Goal: Book appointment/travel/reservation

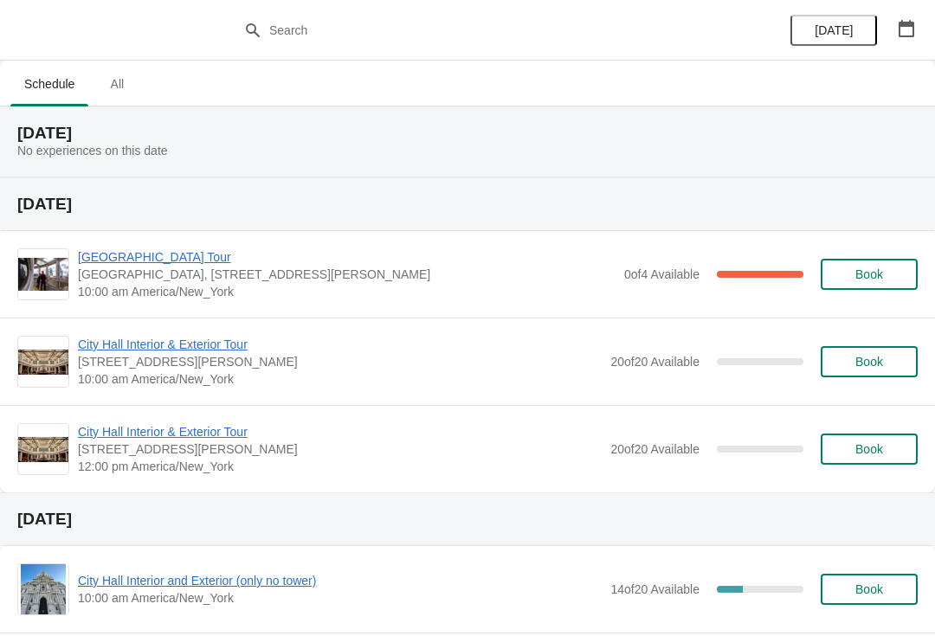
click at [901, 28] on icon "button" at bounding box center [906, 28] width 17 height 17
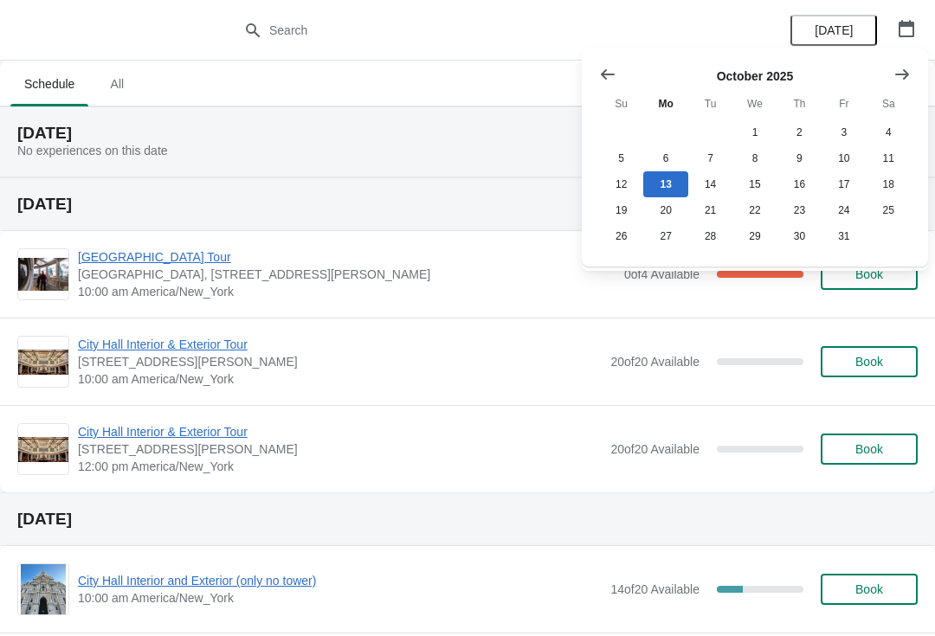
click at [582, 55] on div "October 2025 Su Mo Tu We Th Fr Sa 1 2 3 4 5 6 7 8 9 10 11 12 13 14 15 16 17 18 …" at bounding box center [755, 157] width 346 height 218
click at [603, 73] on icon "Show previous month, September 2025" at bounding box center [608, 74] width 14 height 10
click at [597, 75] on button "Show previous month, August 2025" at bounding box center [607, 74] width 31 height 31
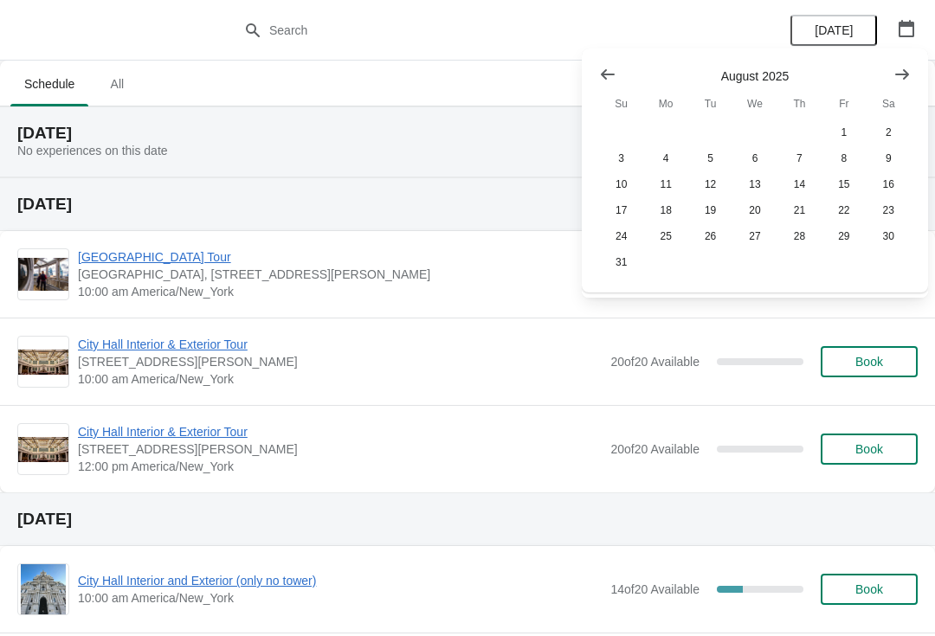
click at [598, 74] on button "Show previous month, July 2025" at bounding box center [607, 74] width 31 height 31
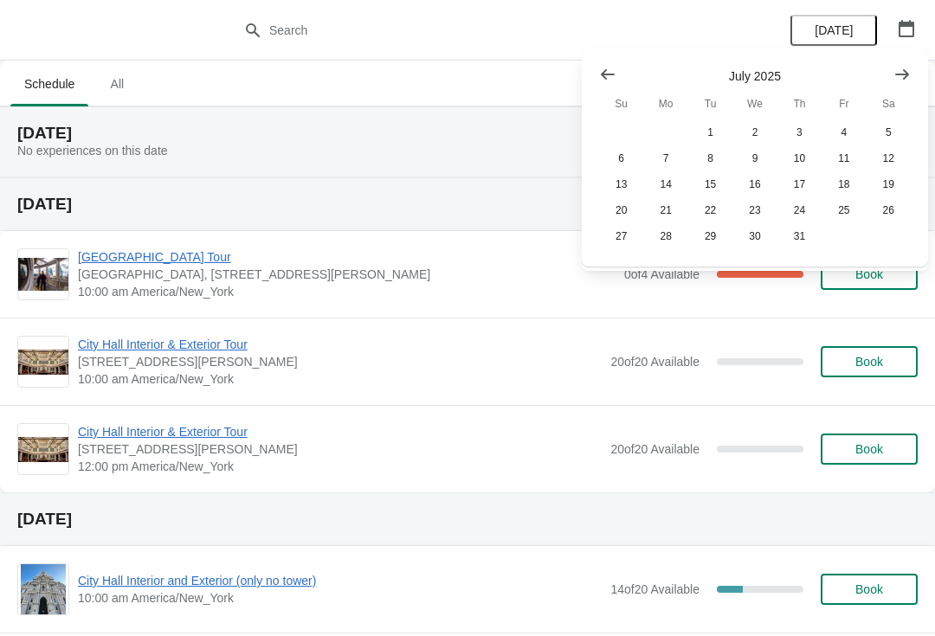
click at [894, 76] on icon "Show next month, August 2025" at bounding box center [901, 74] width 17 height 17
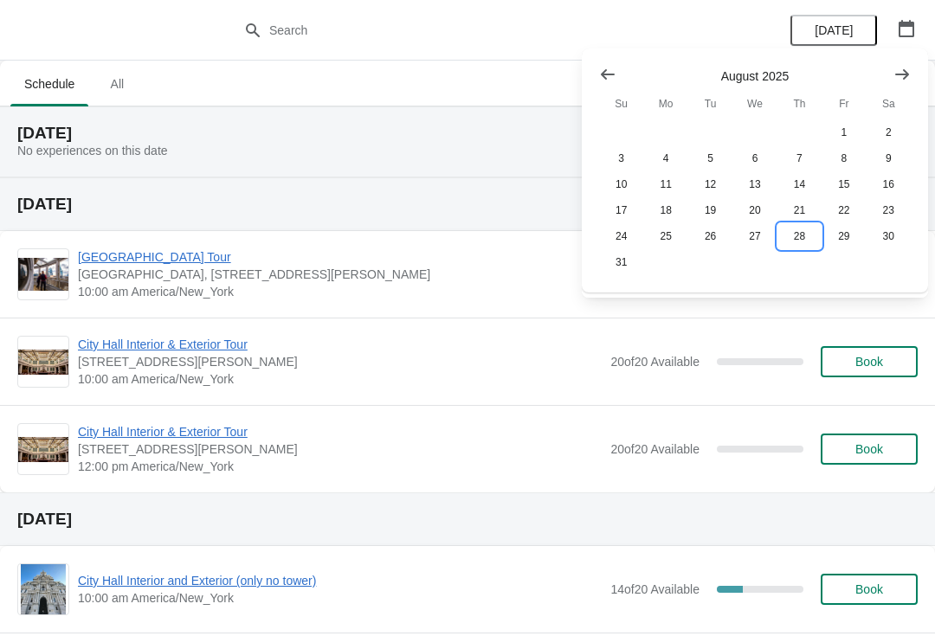
click at [795, 242] on button "28" at bounding box center [799, 236] width 44 height 26
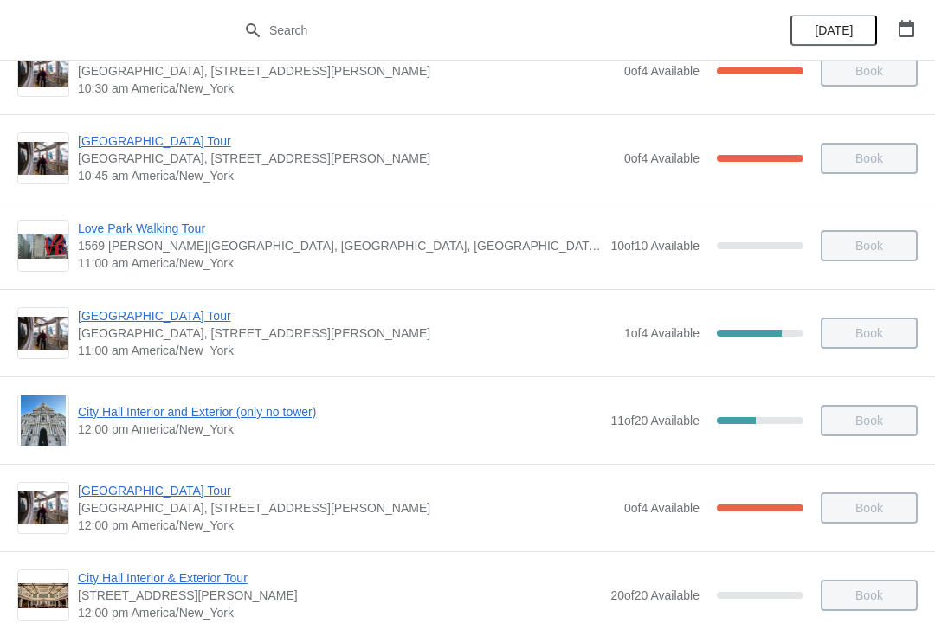
scroll to position [483, 0]
click at [116, 417] on span "City Hall Interior and Exterior (only no tower)" at bounding box center [340, 410] width 524 height 17
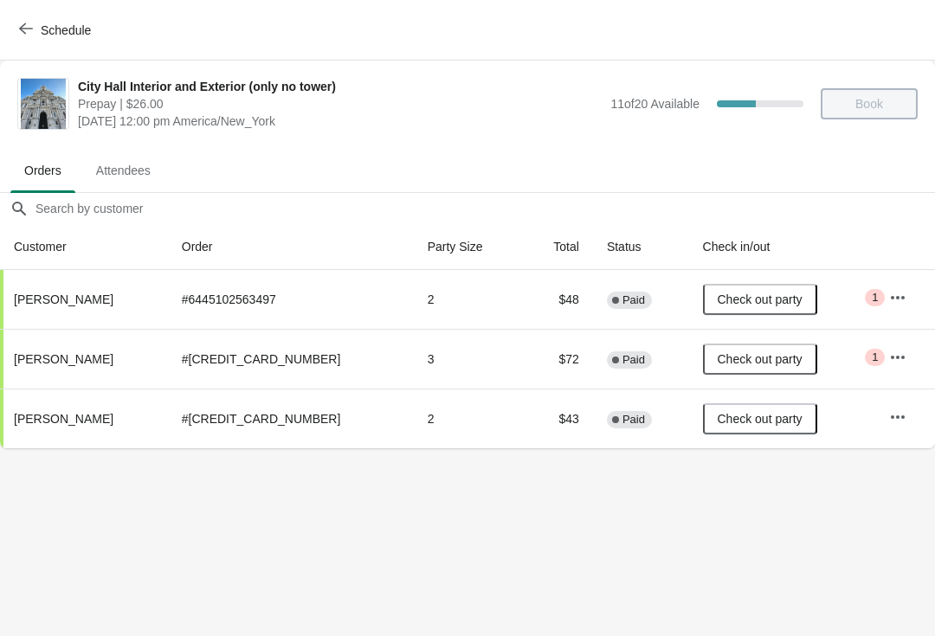
click at [10, 41] on button "Schedule" at bounding box center [57, 30] width 96 height 31
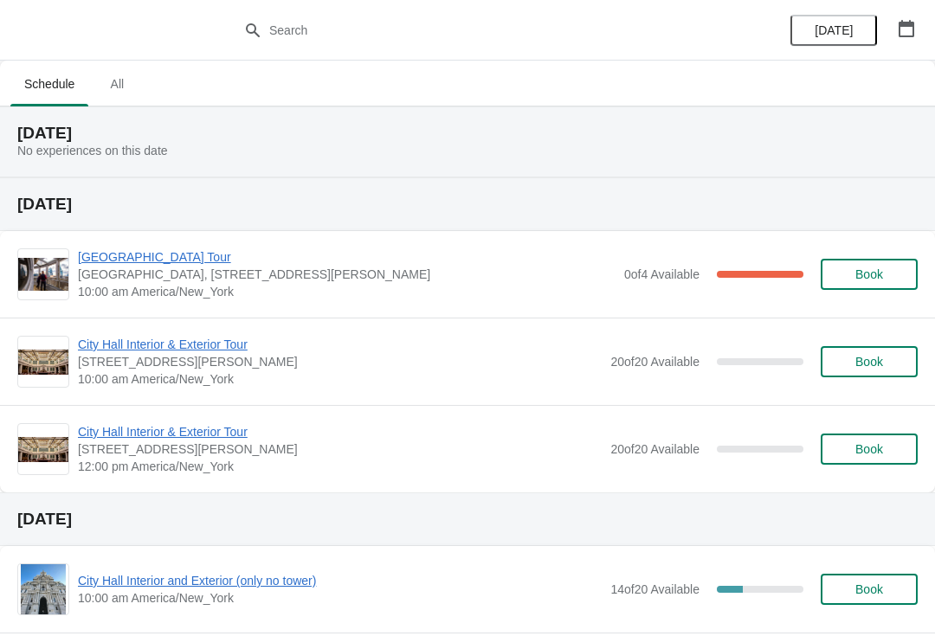
click at [917, 17] on button "button" at bounding box center [906, 28] width 31 height 31
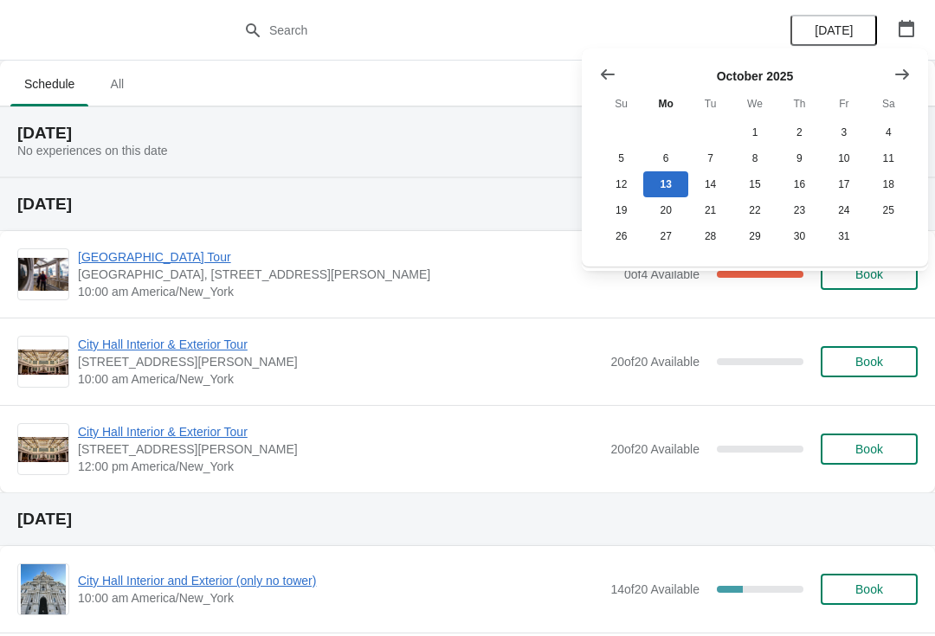
click at [600, 70] on icon "Show previous month, September 2025" at bounding box center [607, 74] width 17 height 17
click at [605, 74] on icon "Show previous month, August 2025" at bounding box center [608, 74] width 14 height 10
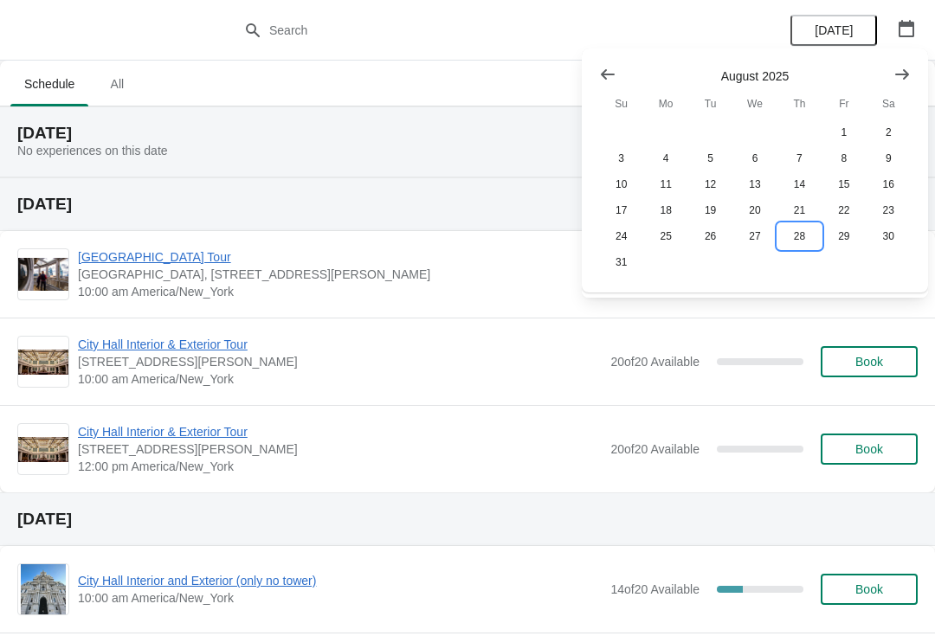
click at [797, 236] on button "28" at bounding box center [799, 236] width 44 height 26
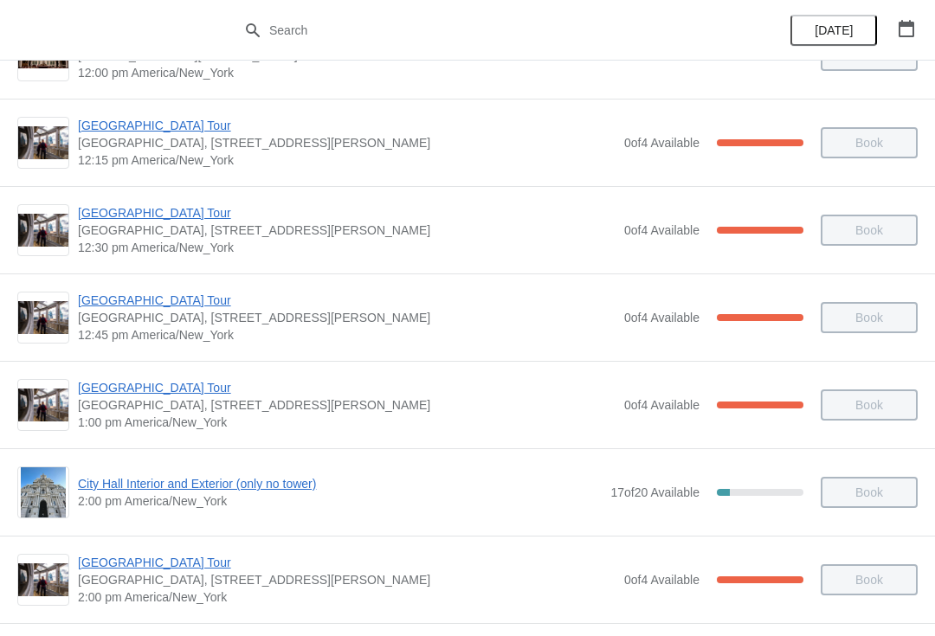
scroll to position [1027, 0]
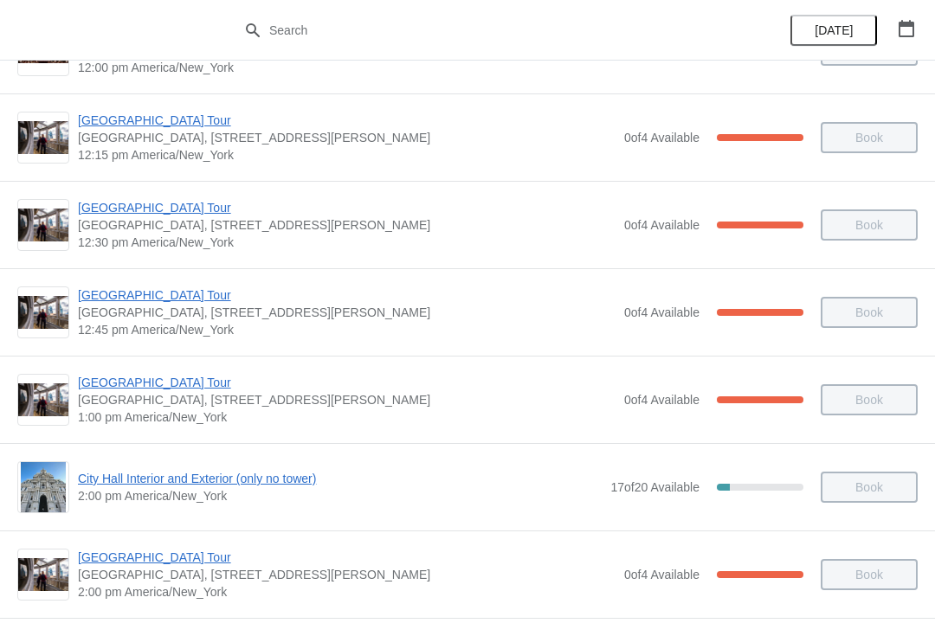
click at [128, 480] on span "City Hall Interior and Exterior (only no tower)" at bounding box center [340, 478] width 524 height 17
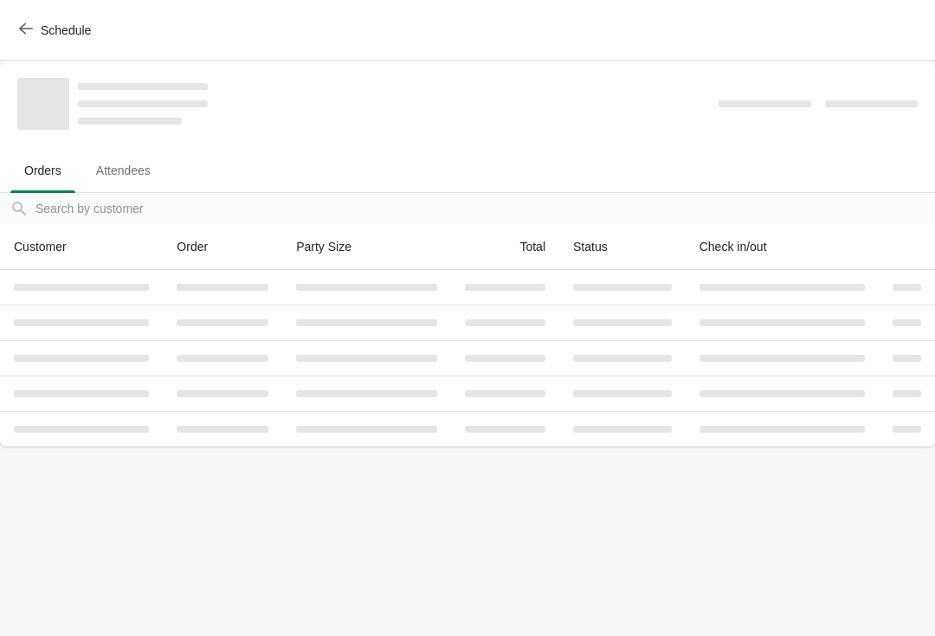
scroll to position [0, 0]
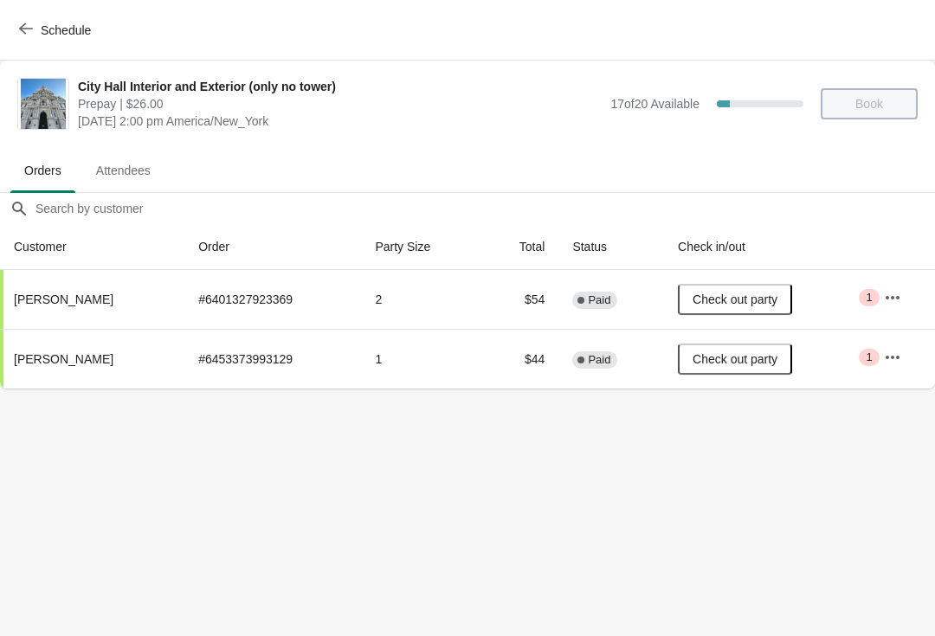
click at [25, 40] on button "Schedule" at bounding box center [57, 30] width 96 height 31
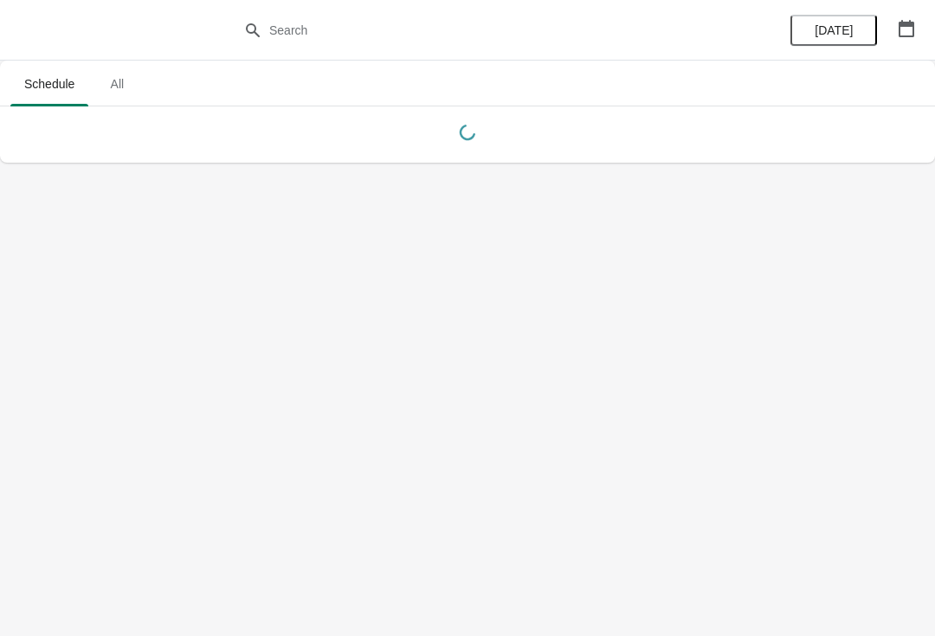
click at [904, 34] on icon "button" at bounding box center [906, 28] width 17 height 17
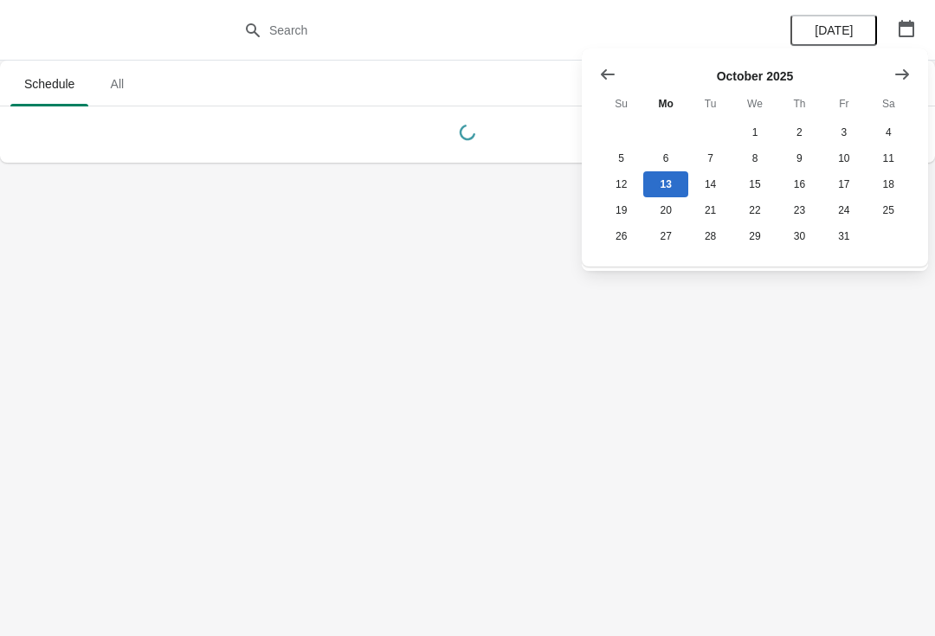
click at [605, 80] on icon "Show previous month, September 2025" at bounding box center [607, 74] width 17 height 17
click at [606, 70] on icon "Show previous month, August 2025" at bounding box center [608, 74] width 14 height 10
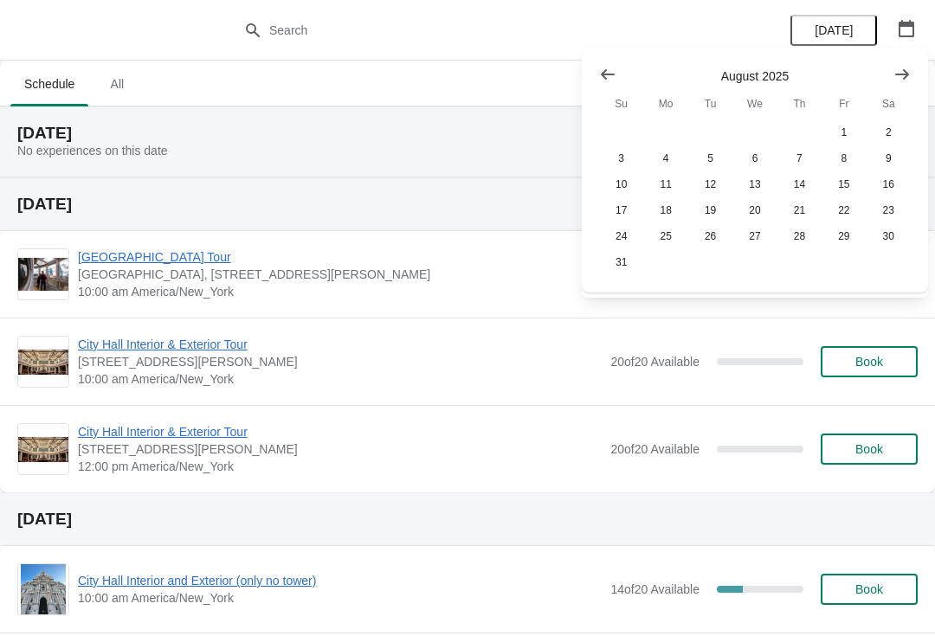
click at [596, 75] on button "Show previous month, July 2025" at bounding box center [607, 74] width 31 height 31
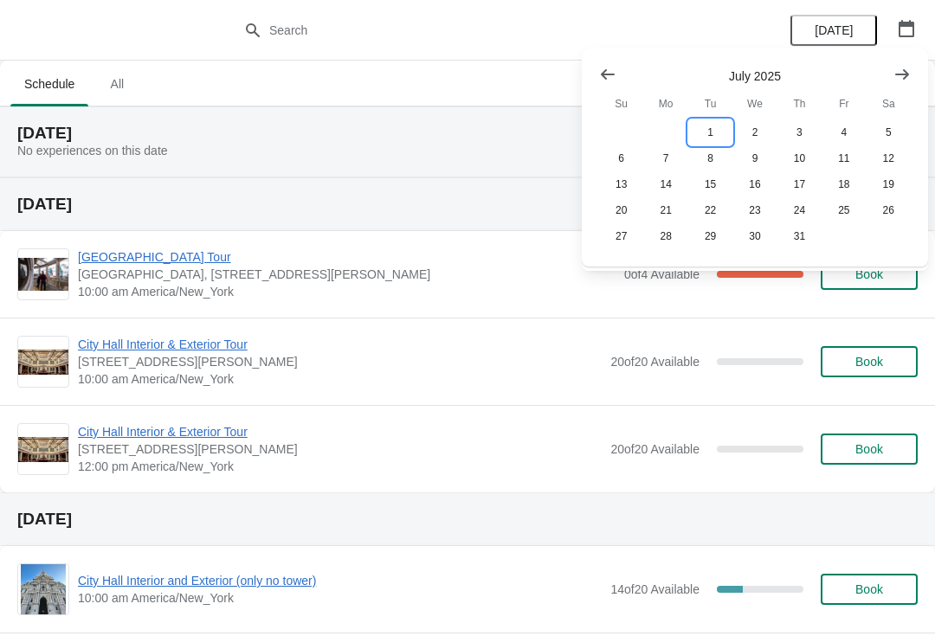
click at [706, 142] on button "1" at bounding box center [710, 132] width 44 height 26
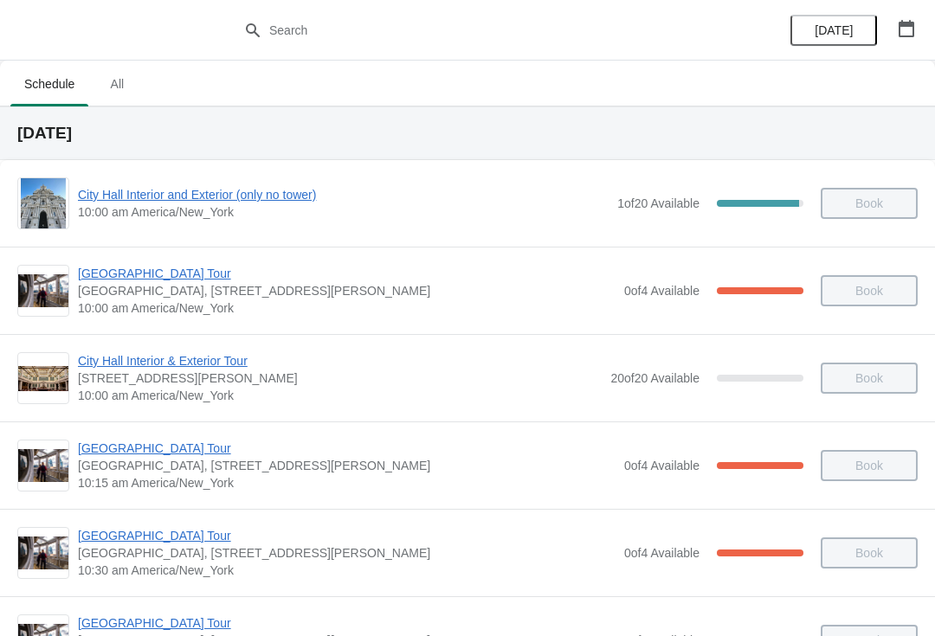
click at [124, 200] on span "City Hall Interior and Exterior (only no tower)" at bounding box center [343, 194] width 531 height 17
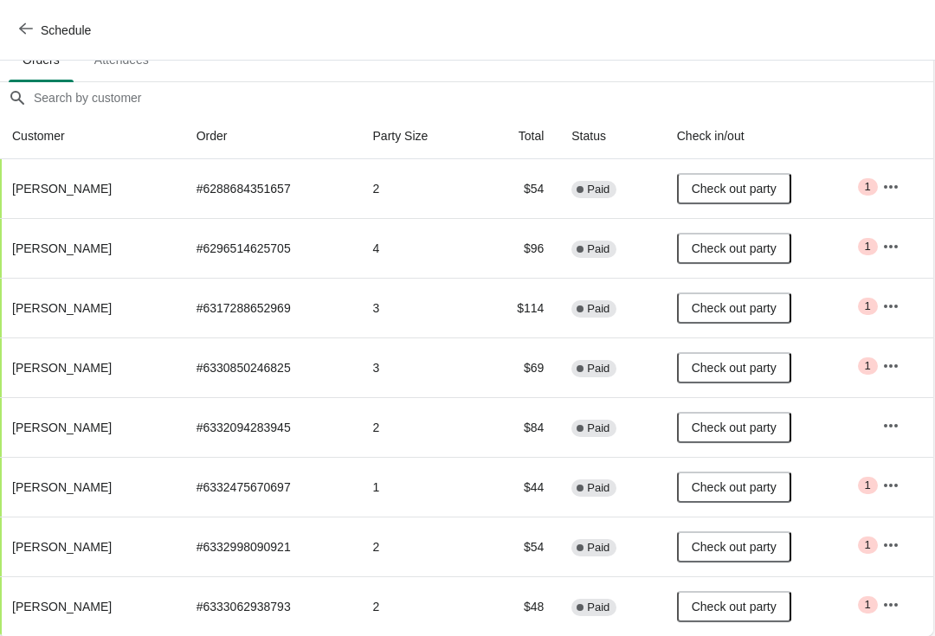
scroll to position [111, 1]
click at [28, 26] on icon "button" at bounding box center [26, 29] width 14 height 14
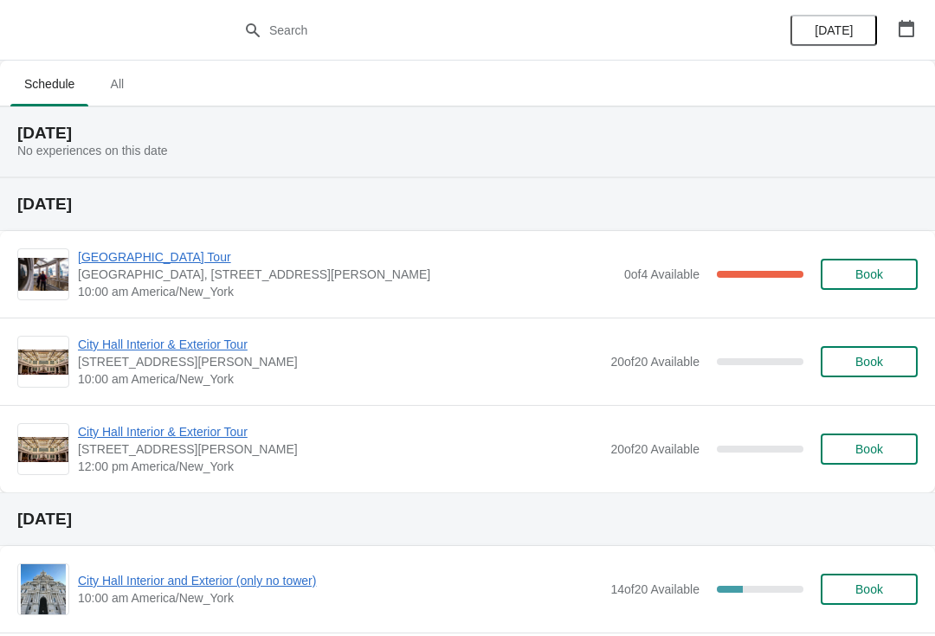
click at [912, 25] on icon "button" at bounding box center [906, 28] width 16 height 17
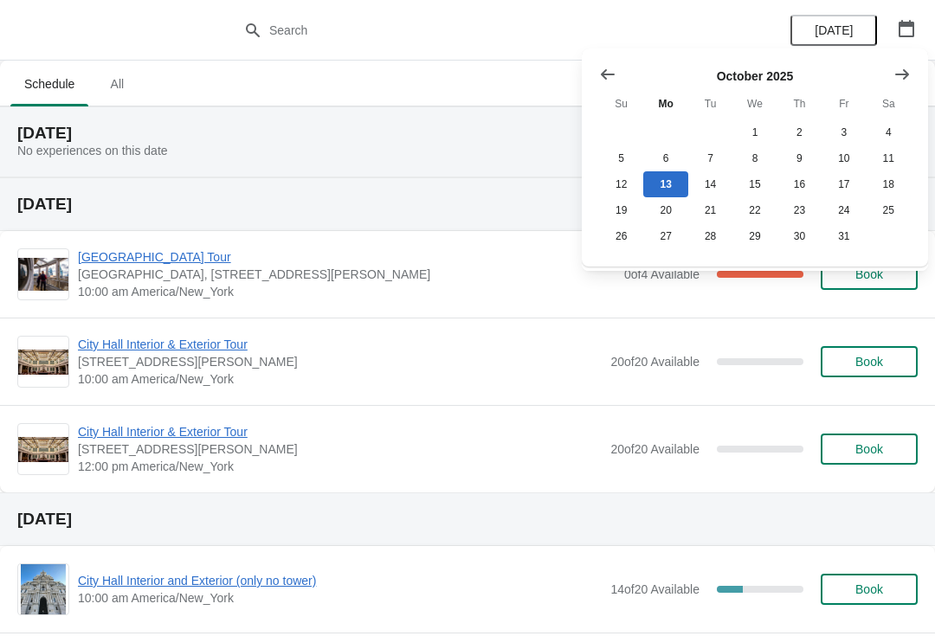
click at [599, 72] on icon "Show previous month, September 2025" at bounding box center [607, 74] width 17 height 17
click at [598, 74] on button "Show previous month, August 2025" at bounding box center [607, 74] width 31 height 31
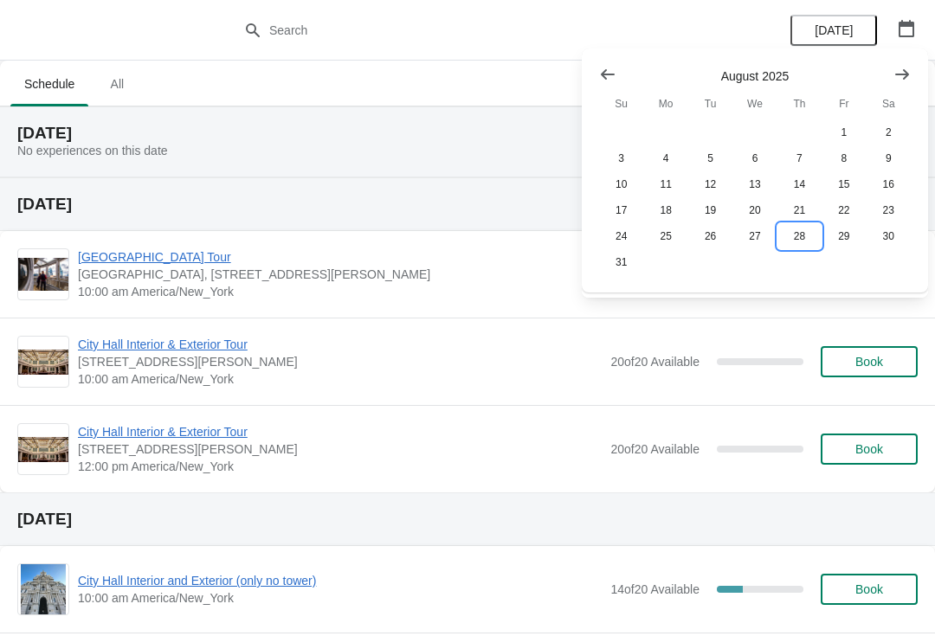
click at [791, 241] on button "28" at bounding box center [799, 236] width 44 height 26
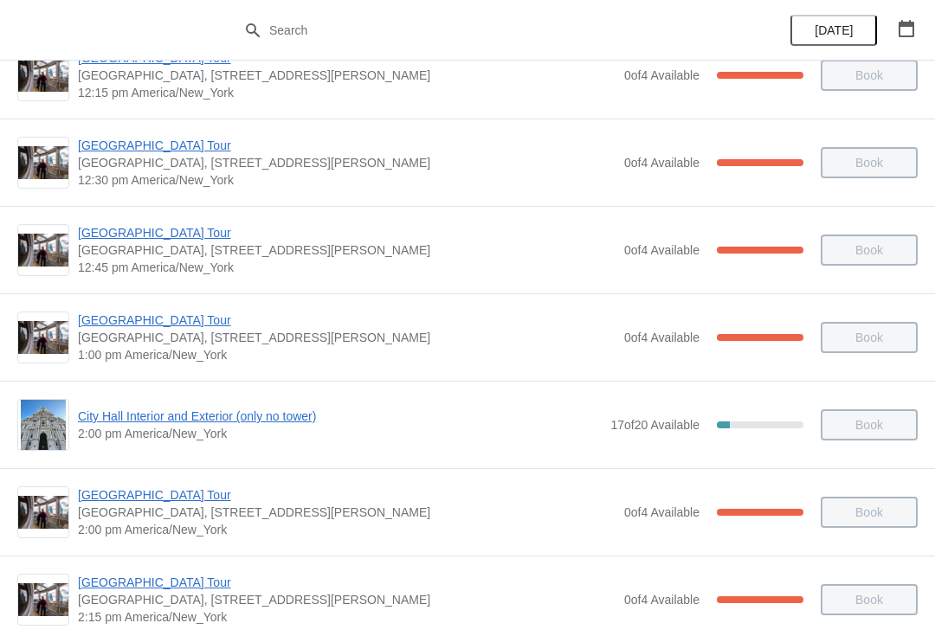
scroll to position [1091, 0]
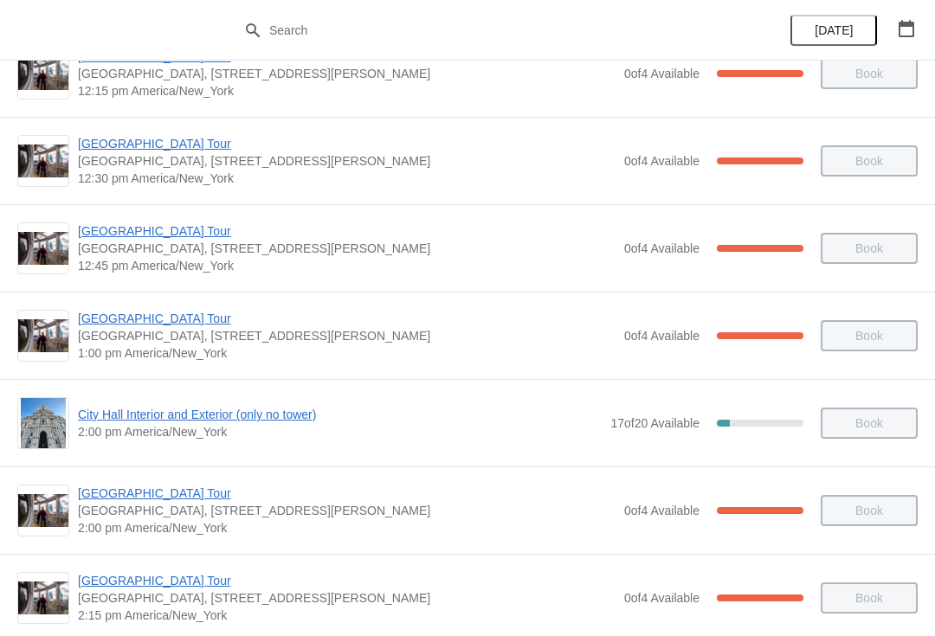
click at [120, 412] on span "City Hall Interior and Exterior (only no tower)" at bounding box center [340, 414] width 524 height 17
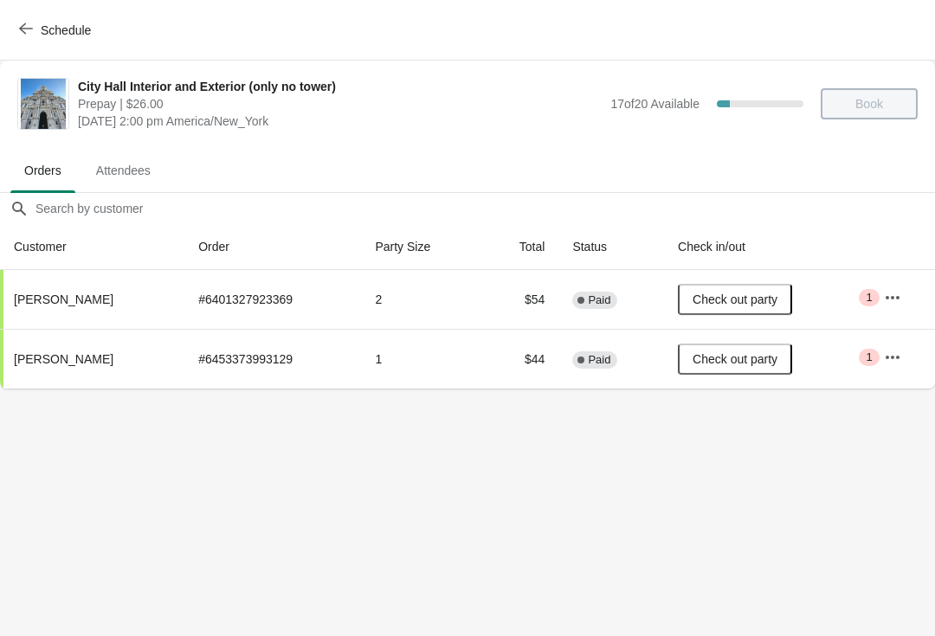
click at [24, 20] on button "Schedule" at bounding box center [57, 30] width 96 height 31
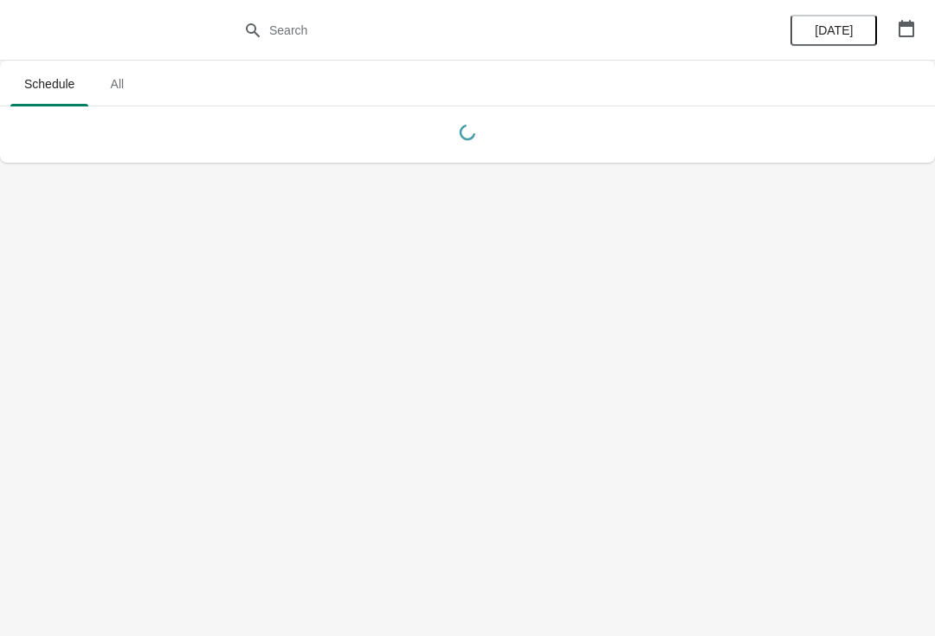
click at [900, 29] on icon "button" at bounding box center [906, 28] width 17 height 17
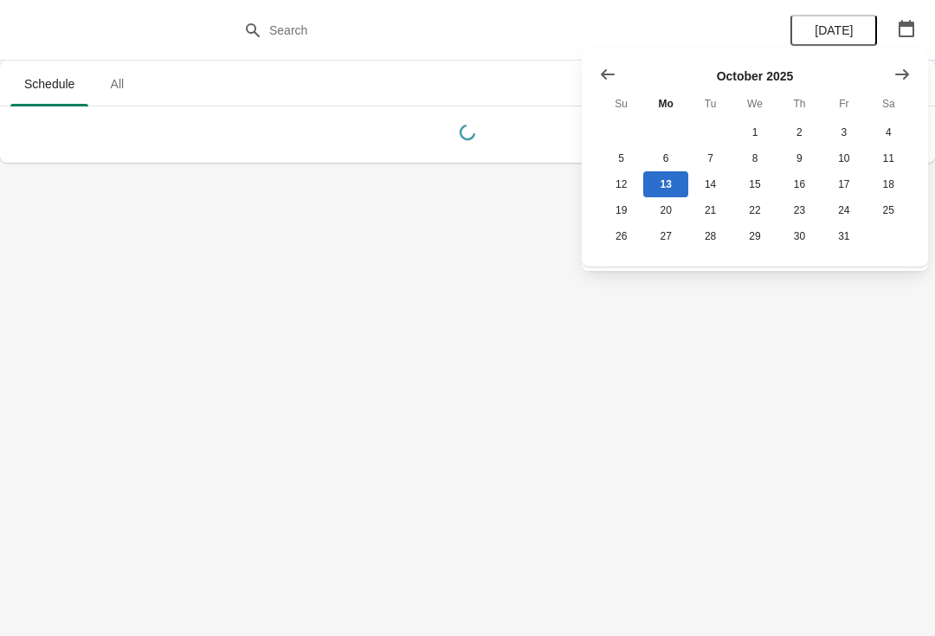
click at [604, 77] on icon "Show previous month, September 2025" at bounding box center [608, 74] width 14 height 10
click at [604, 77] on icon "Show previous month, August 2025" at bounding box center [608, 74] width 14 height 10
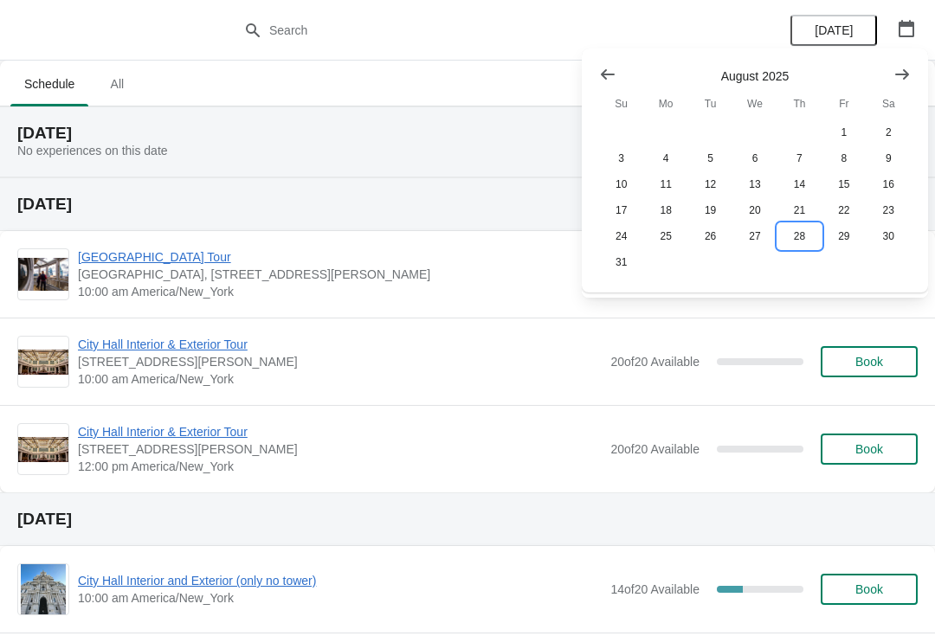
click at [796, 249] on button "28" at bounding box center [799, 236] width 44 height 26
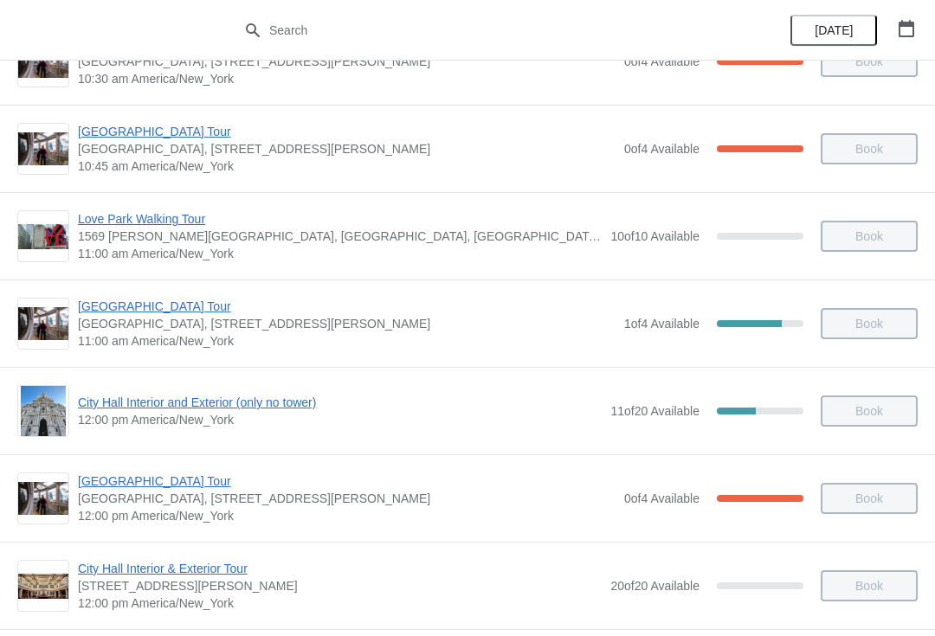
scroll to position [494, 0]
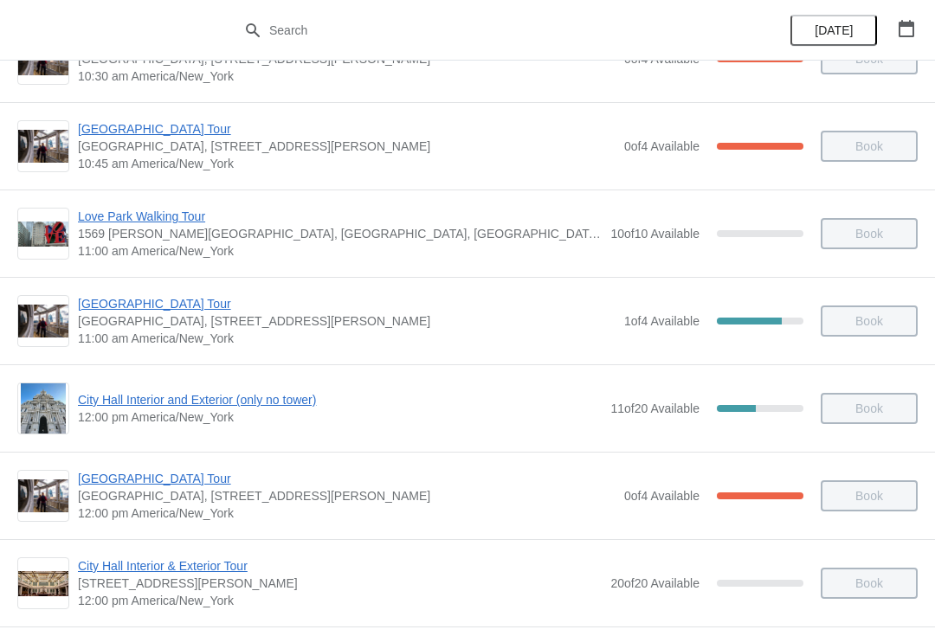
click at [119, 304] on span "[GEOGRAPHIC_DATA] Tour" at bounding box center [346, 303] width 537 height 17
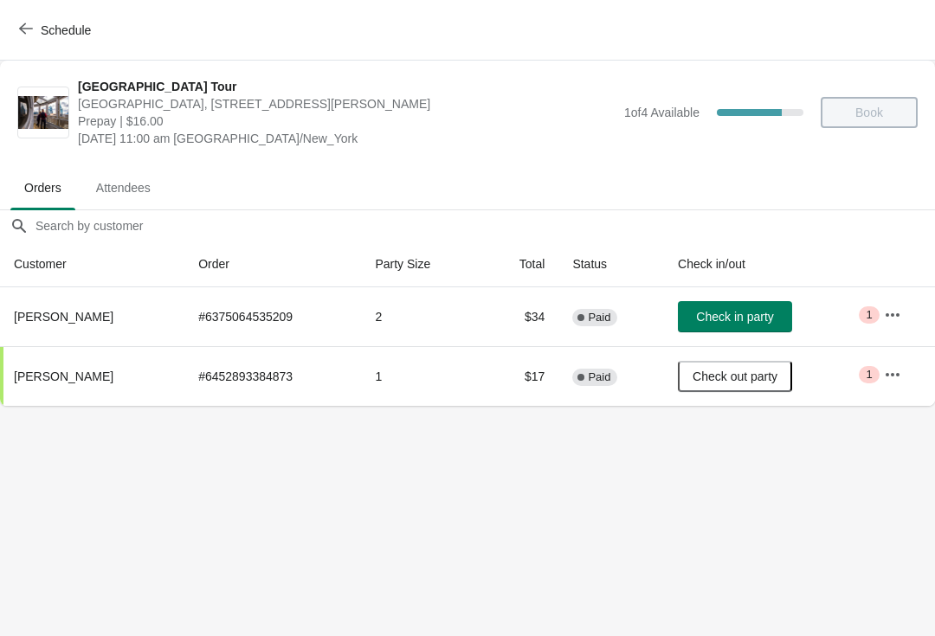
click at [18, 31] on button "Schedule" at bounding box center [57, 30] width 96 height 31
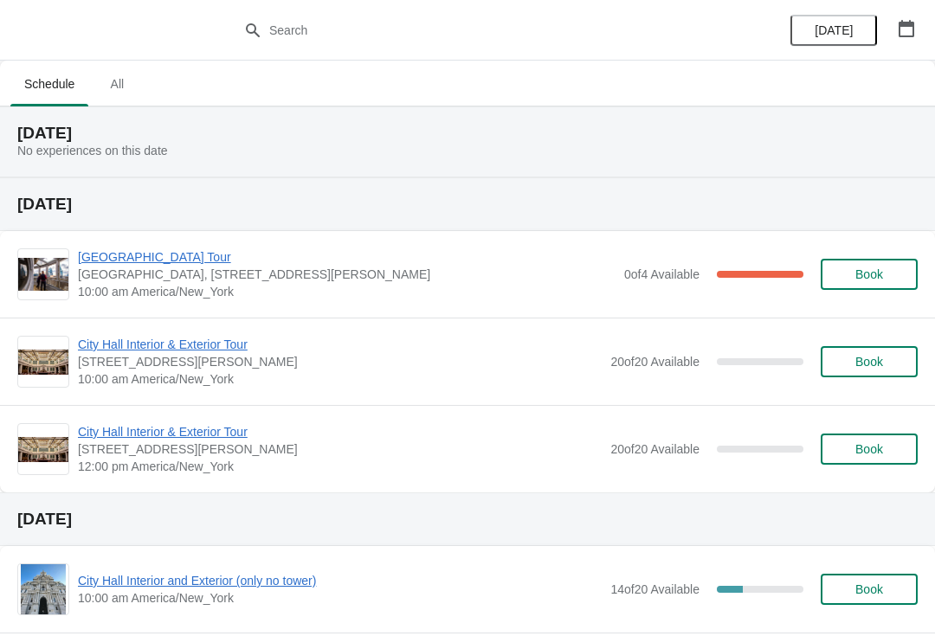
click at [913, 28] on icon "button" at bounding box center [906, 28] width 16 height 17
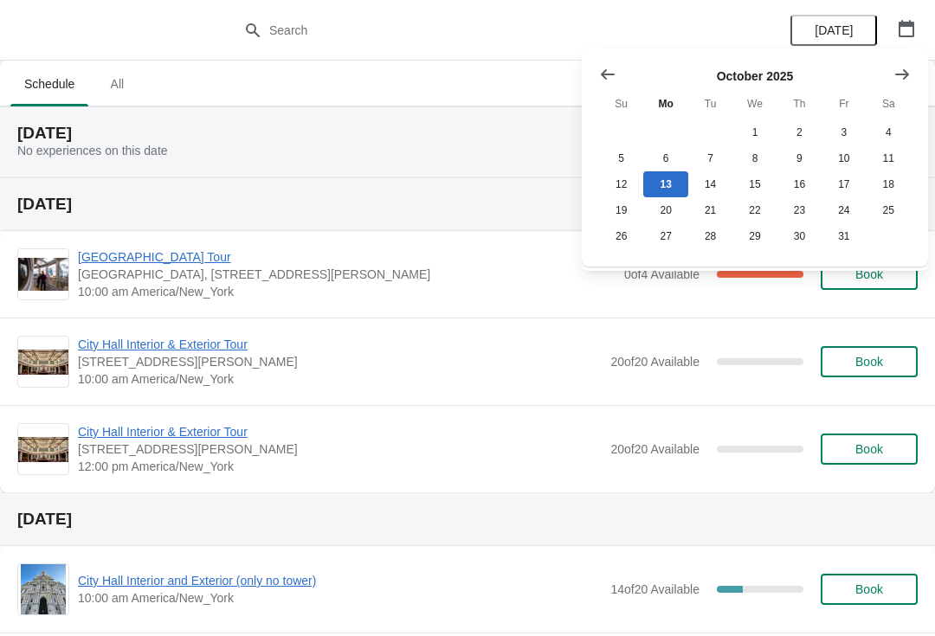
click at [616, 70] on button "Show previous month, September 2025" at bounding box center [607, 74] width 31 height 31
click at [613, 59] on button "Show previous month, August 2025" at bounding box center [607, 74] width 31 height 31
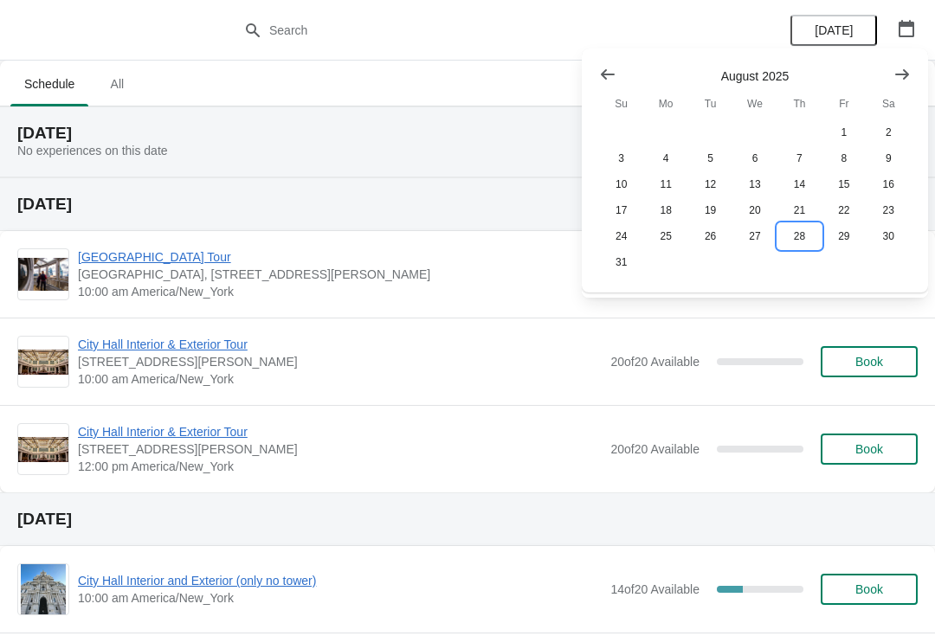
click at [811, 243] on button "28" at bounding box center [799, 236] width 44 height 26
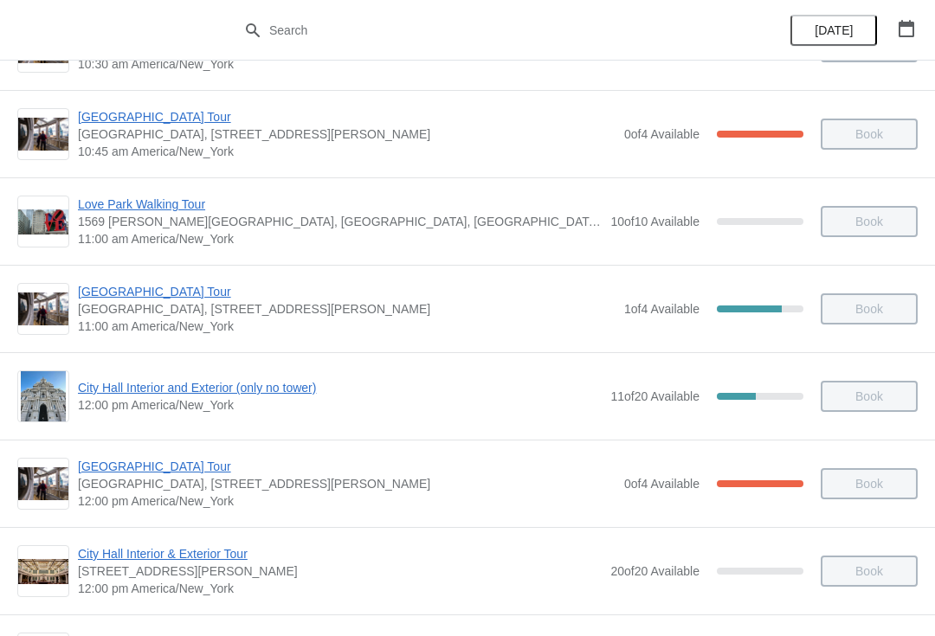
scroll to position [511, 0]
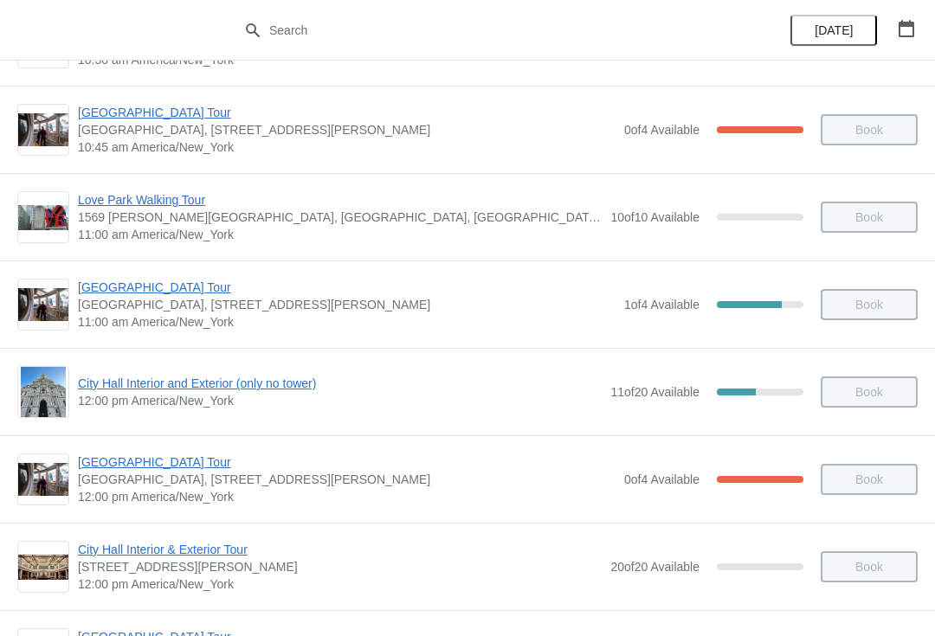
click at [118, 382] on span "City Hall Interior and Exterior (only no tower)" at bounding box center [340, 383] width 524 height 17
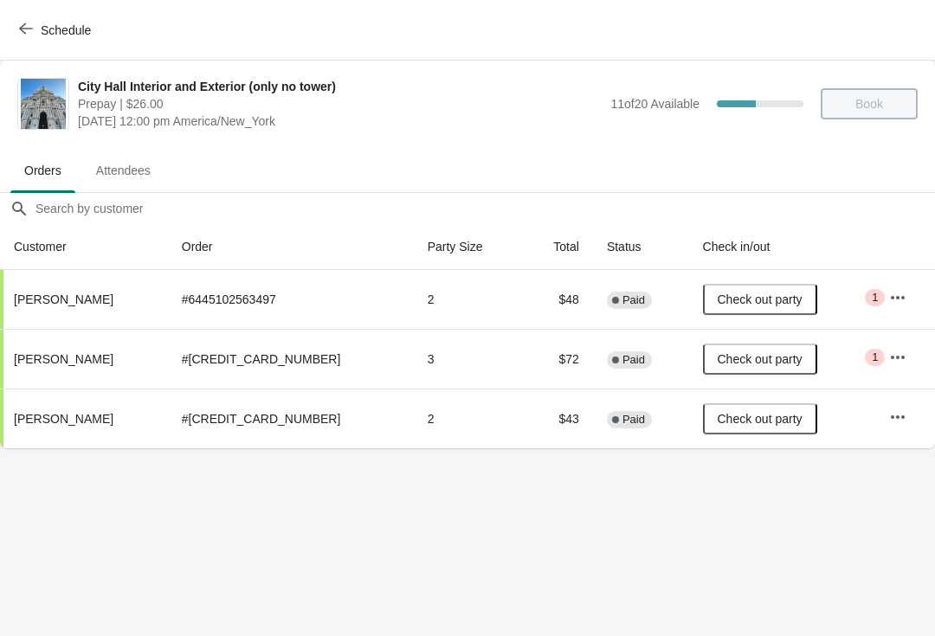
click at [8, 44] on div "Schedule" at bounding box center [467, 30] width 935 height 61
click at [31, 34] on icon "button" at bounding box center [26, 29] width 14 height 14
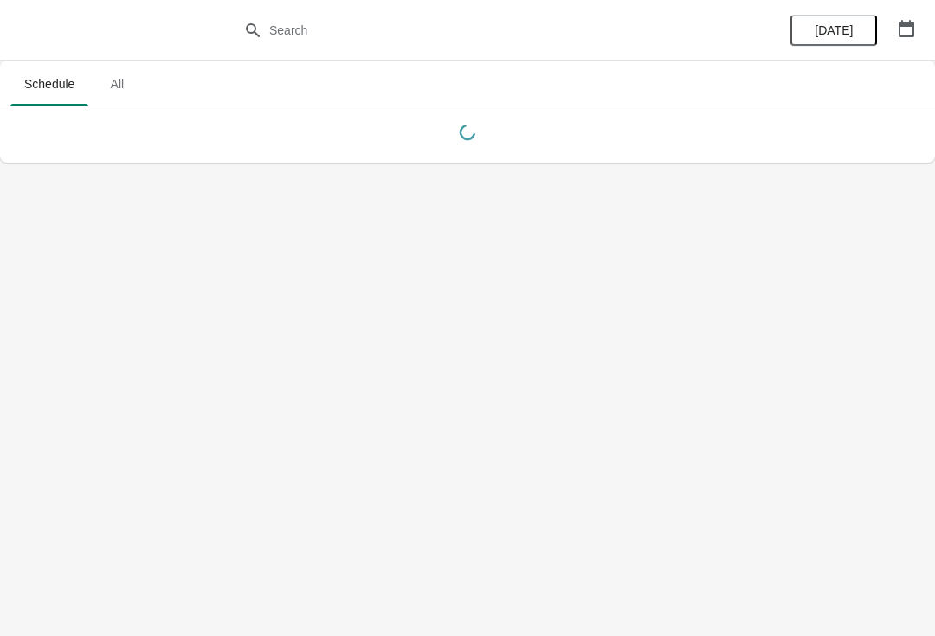
click at [896, 27] on button "button" at bounding box center [906, 28] width 31 height 31
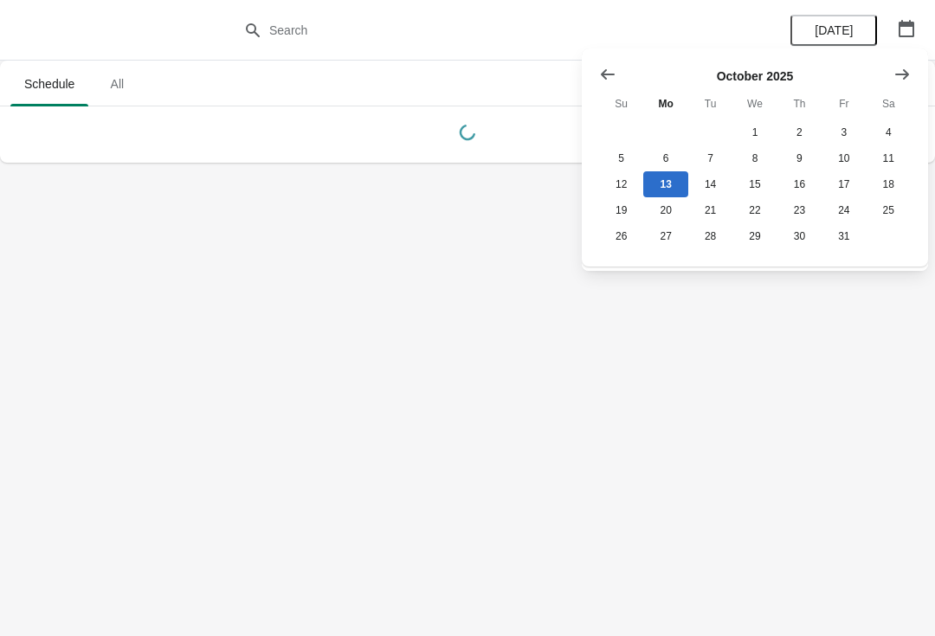
click at [610, 59] on button "Show previous month, September 2025" at bounding box center [607, 74] width 31 height 31
click at [605, 68] on icon "Show previous month, August 2025" at bounding box center [607, 74] width 17 height 17
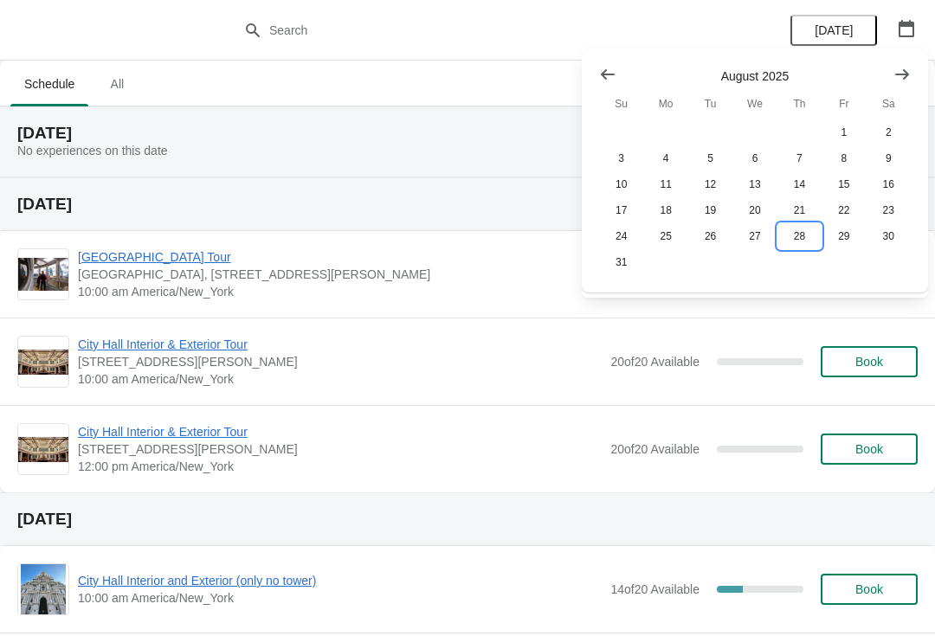
click at [803, 243] on button "28" at bounding box center [799, 236] width 44 height 26
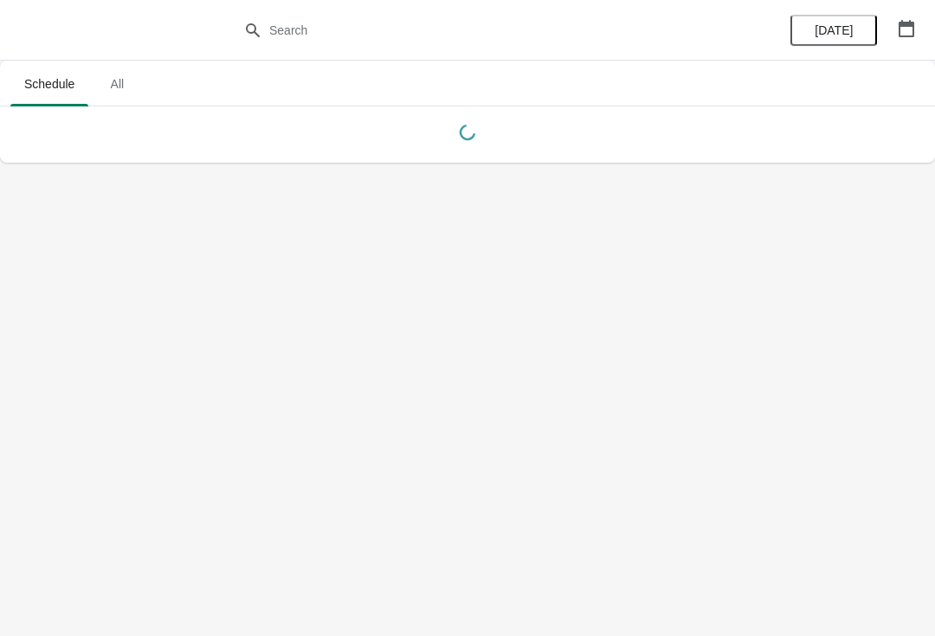
click at [894, 41] on button "button" at bounding box center [906, 28] width 31 height 31
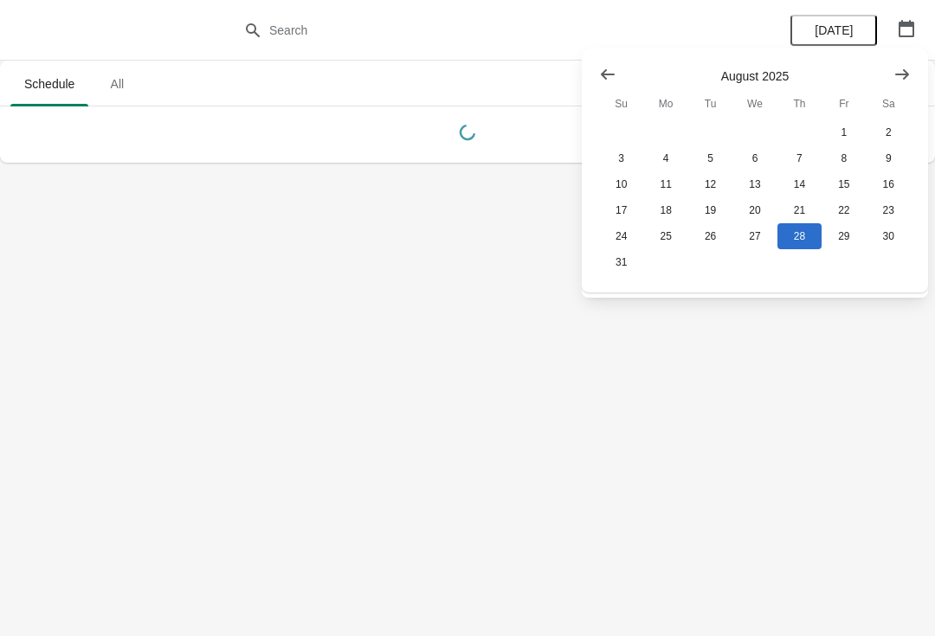
click at [901, 70] on icon "Show next month, September 2025" at bounding box center [901, 74] width 17 height 17
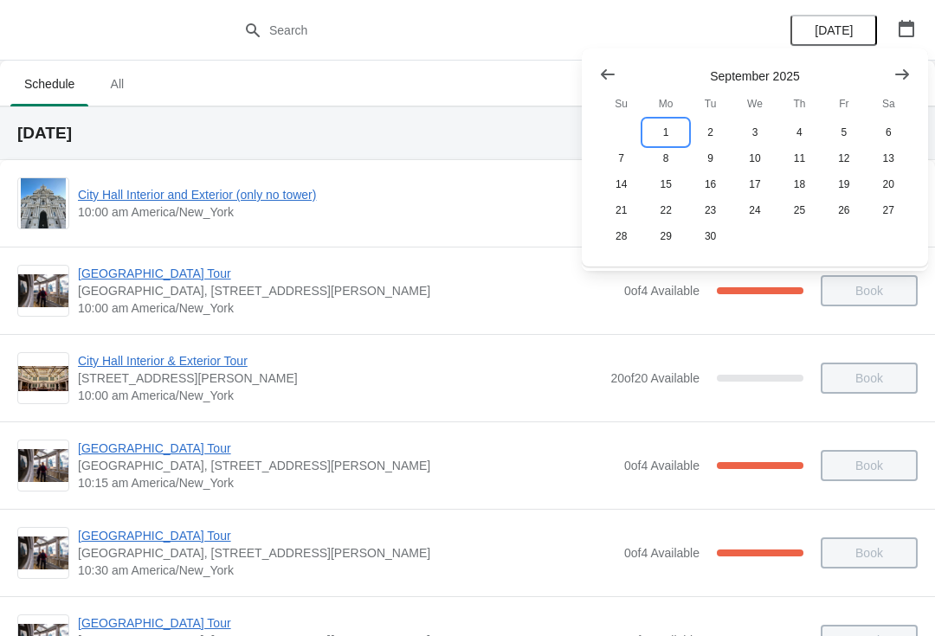
click at [669, 128] on button "1" at bounding box center [665, 132] width 44 height 26
click at [666, 132] on button "1" at bounding box center [665, 132] width 44 height 26
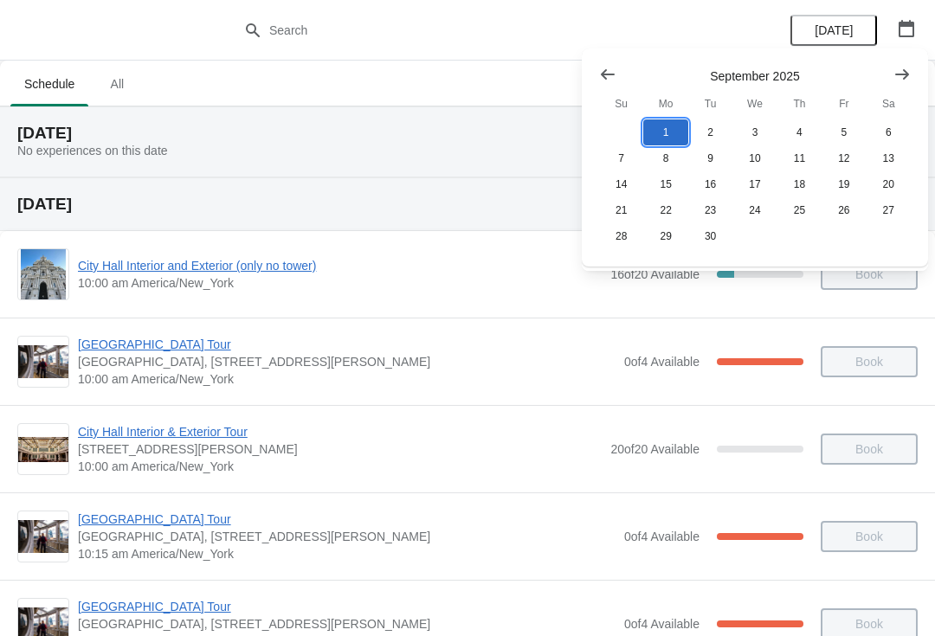
click at [656, 136] on button "1" at bounding box center [665, 132] width 44 height 26
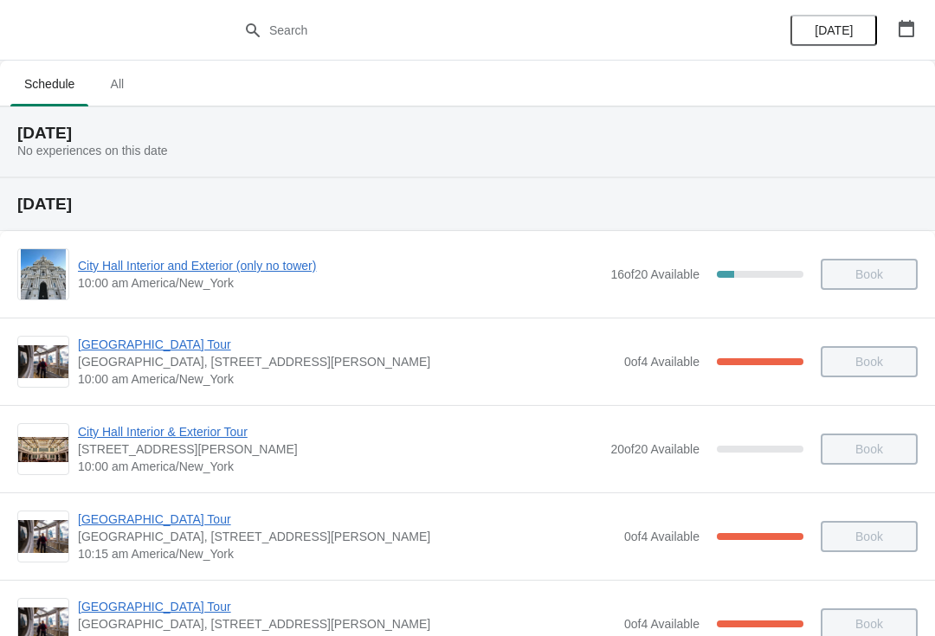
click at [905, 39] on button "button" at bounding box center [906, 28] width 31 height 31
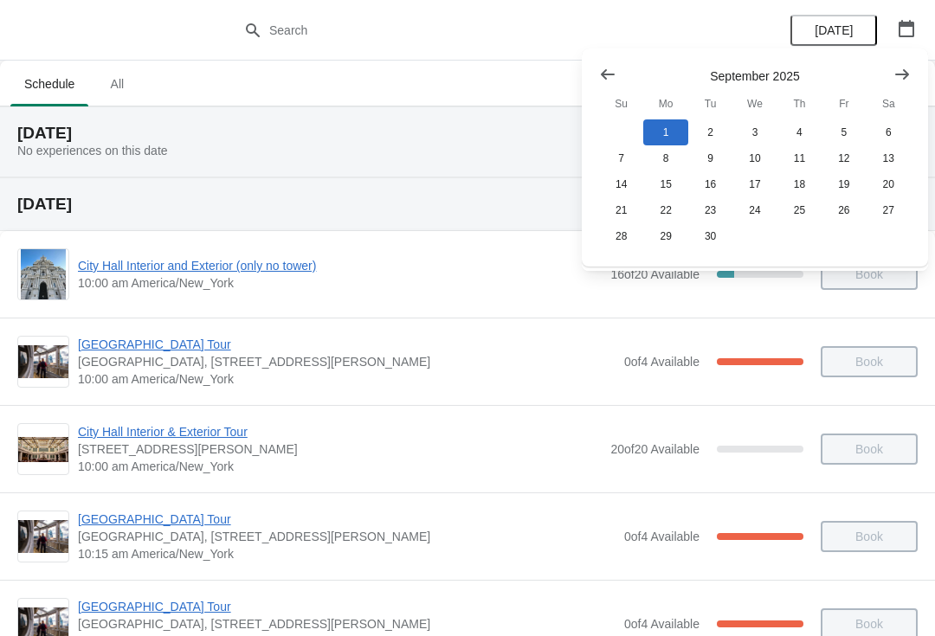
click at [608, 80] on icon "Show previous month, August 2025" at bounding box center [607, 74] width 17 height 17
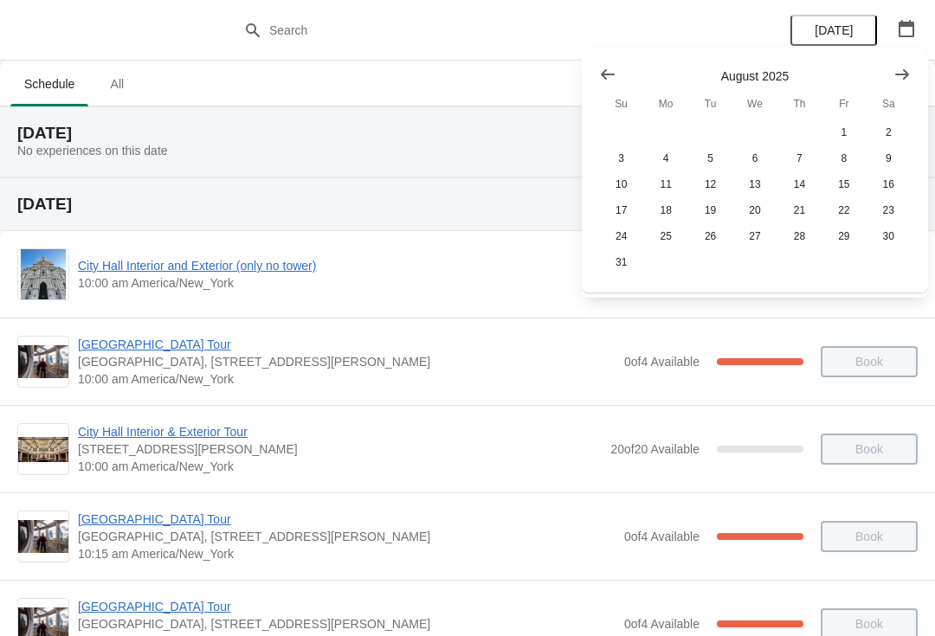
click at [597, 64] on button "Show previous month, July 2025" at bounding box center [607, 74] width 31 height 31
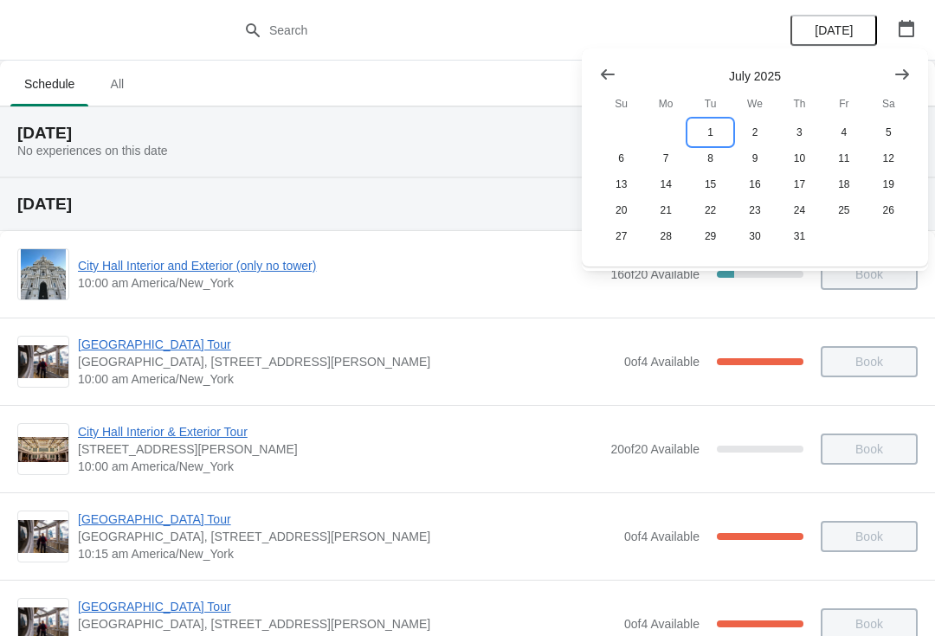
click at [716, 131] on button "1" at bounding box center [710, 132] width 44 height 26
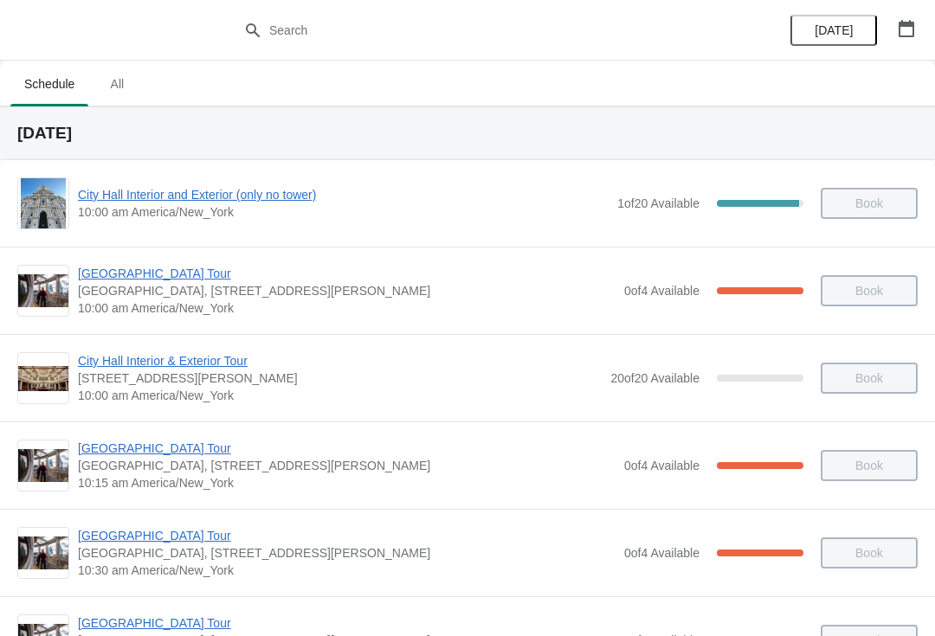
click at [154, 194] on span "City Hall Interior and Exterior (only no tower)" at bounding box center [343, 194] width 531 height 17
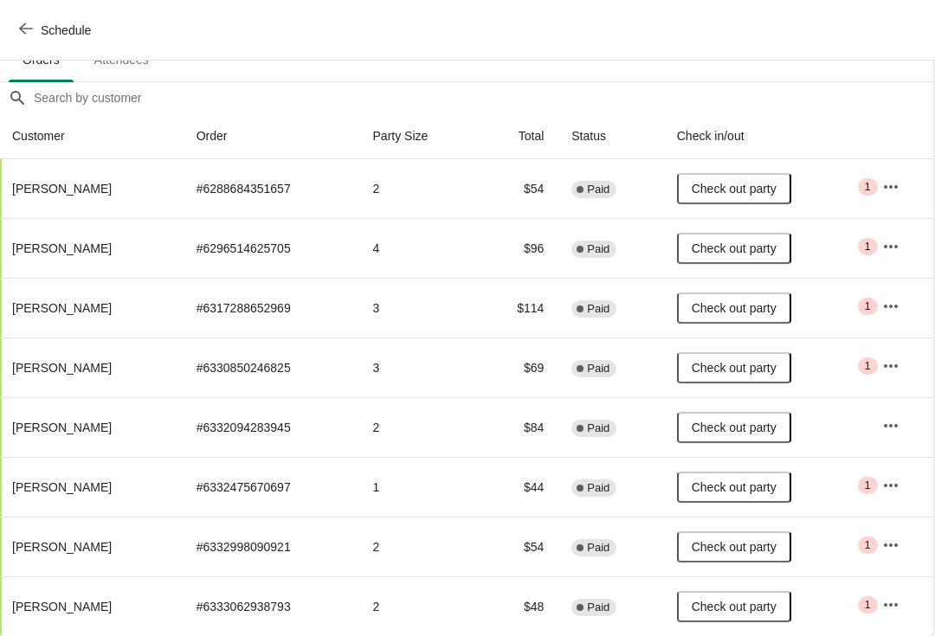
scroll to position [111, 1]
click at [29, 23] on icon "button" at bounding box center [26, 29] width 14 height 14
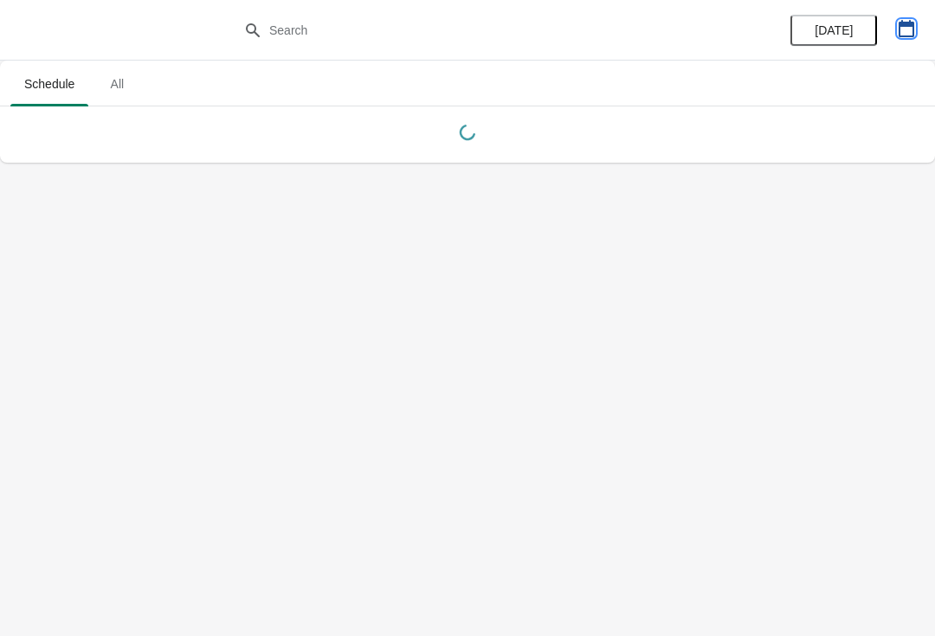
click at [898, 41] on button "button" at bounding box center [906, 28] width 31 height 31
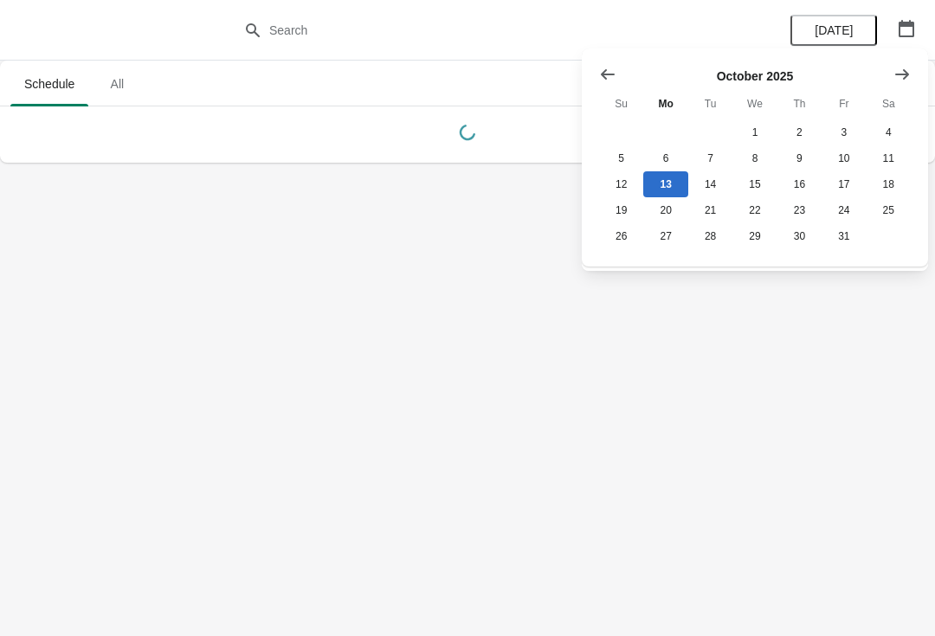
click at [608, 66] on icon "Show previous month, September 2025" at bounding box center [607, 74] width 17 height 17
click at [609, 70] on icon "Show previous month, August 2025" at bounding box center [607, 74] width 17 height 17
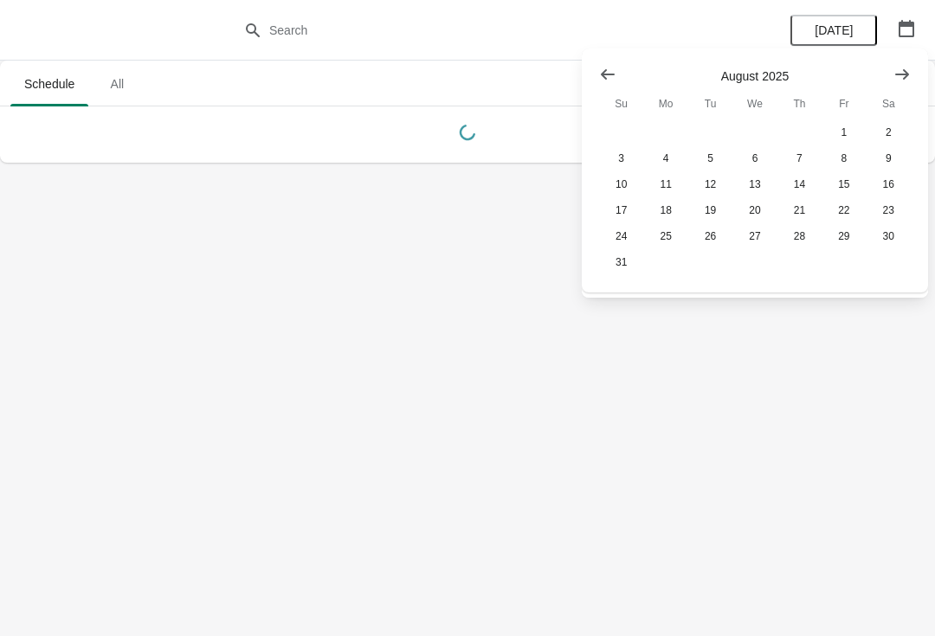
click at [602, 63] on button "Show previous month, July 2025" at bounding box center [607, 74] width 31 height 31
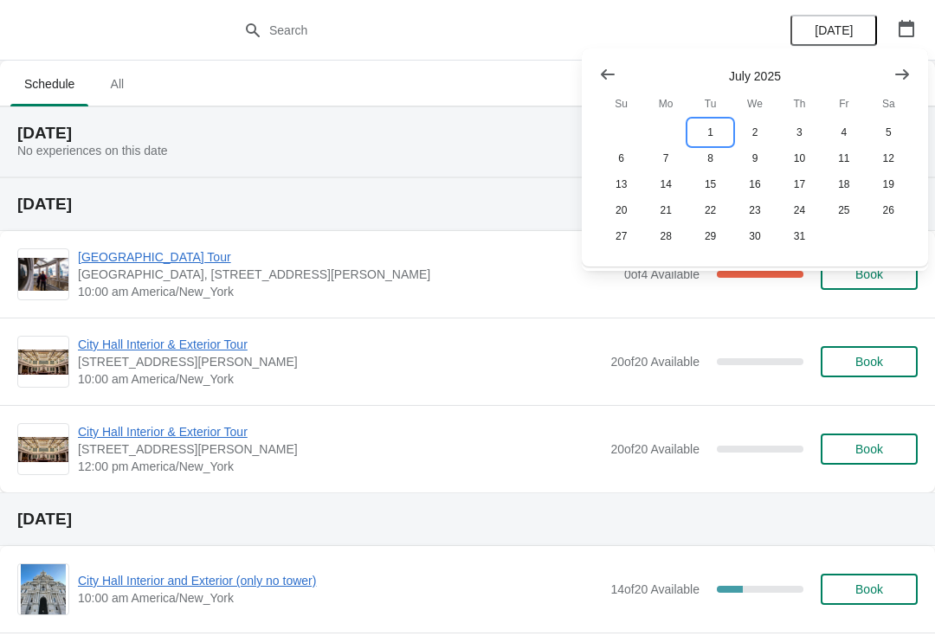
click at [706, 130] on button "1" at bounding box center [710, 132] width 44 height 26
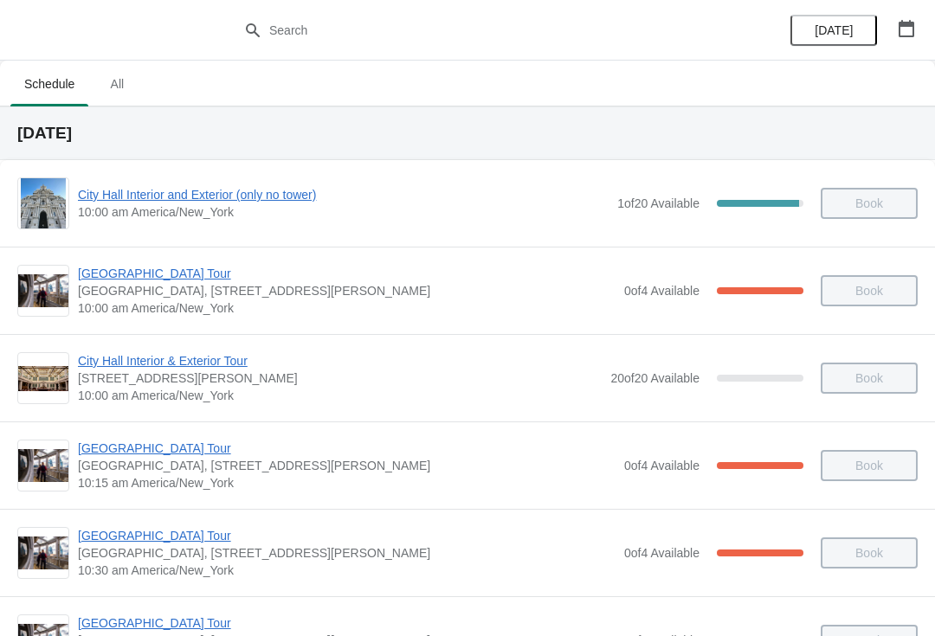
click at [124, 270] on span "[GEOGRAPHIC_DATA] Tour" at bounding box center [346, 273] width 537 height 17
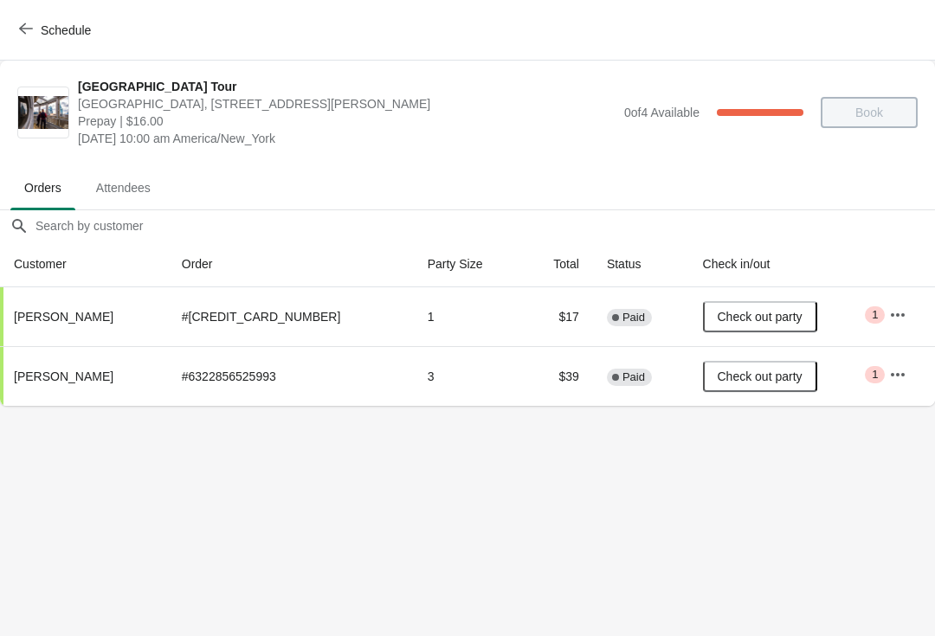
click at [26, 27] on icon "button" at bounding box center [26, 29] width 14 height 14
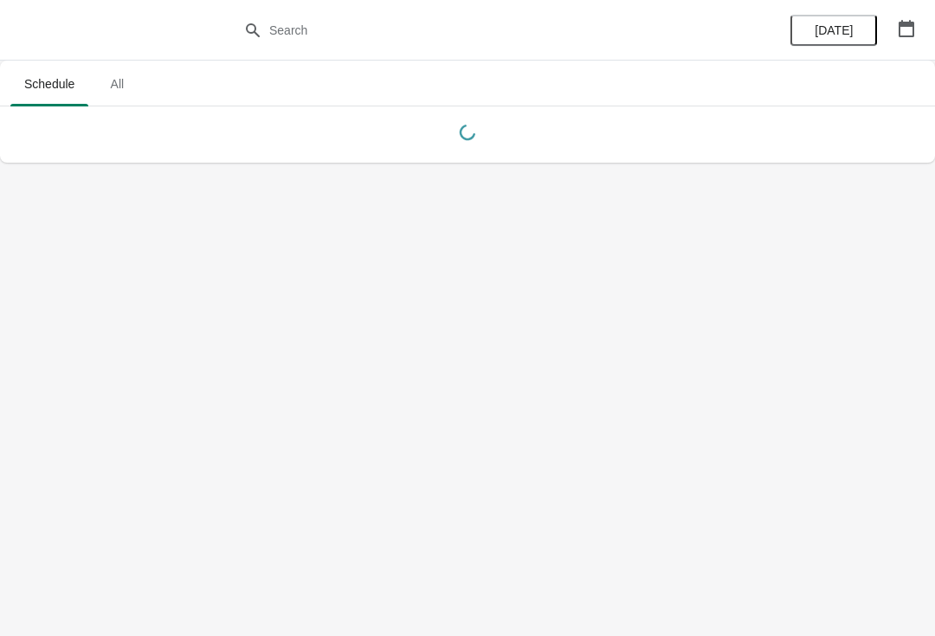
click at [920, 20] on button "button" at bounding box center [906, 28] width 31 height 31
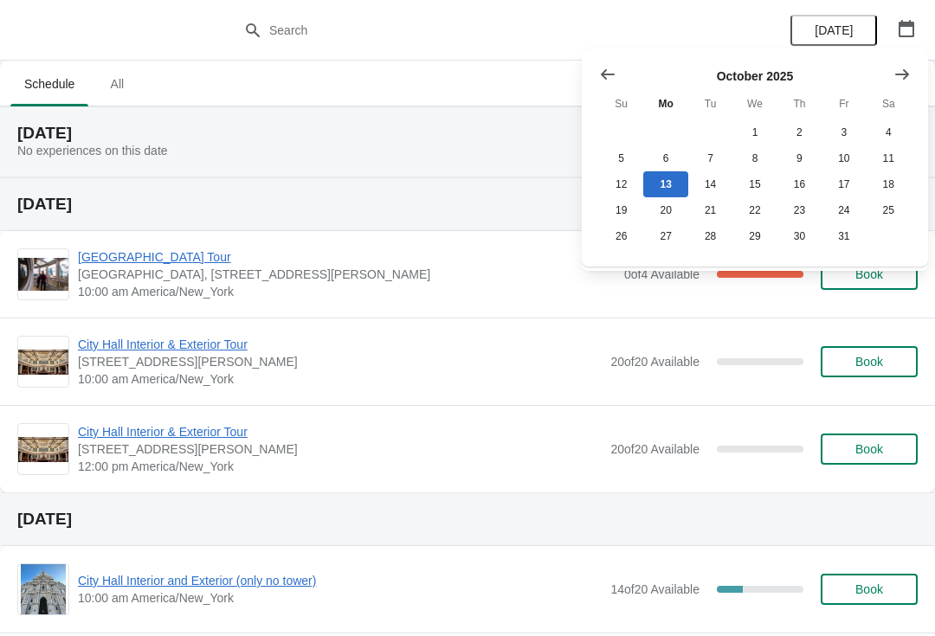
click at [598, 72] on button "Show previous month, September 2025" at bounding box center [607, 74] width 31 height 31
click at [612, 70] on icon "Show previous month, August 2025" at bounding box center [607, 74] width 17 height 17
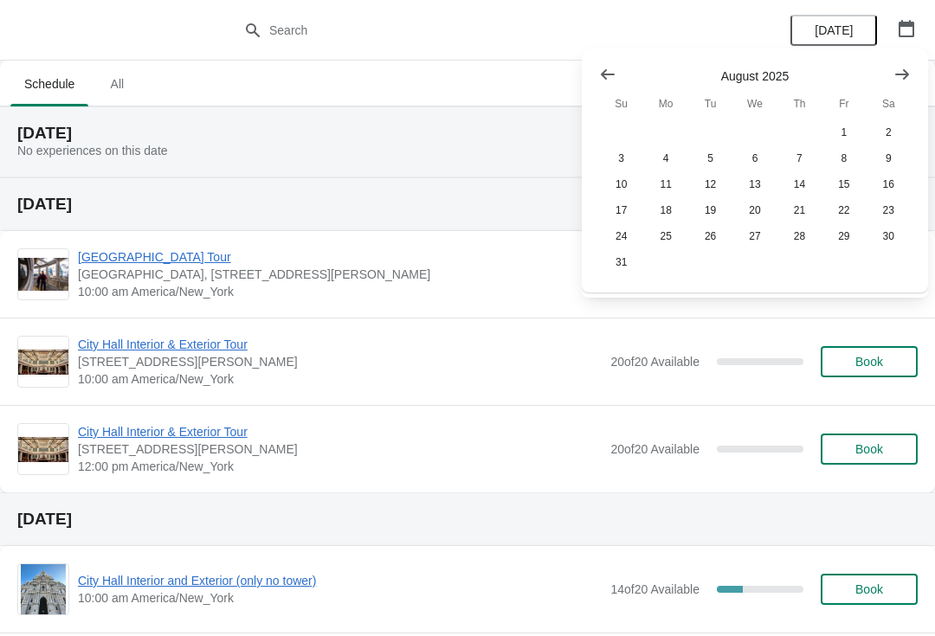
click at [594, 80] on button "Show previous month, July 2025" at bounding box center [607, 74] width 31 height 31
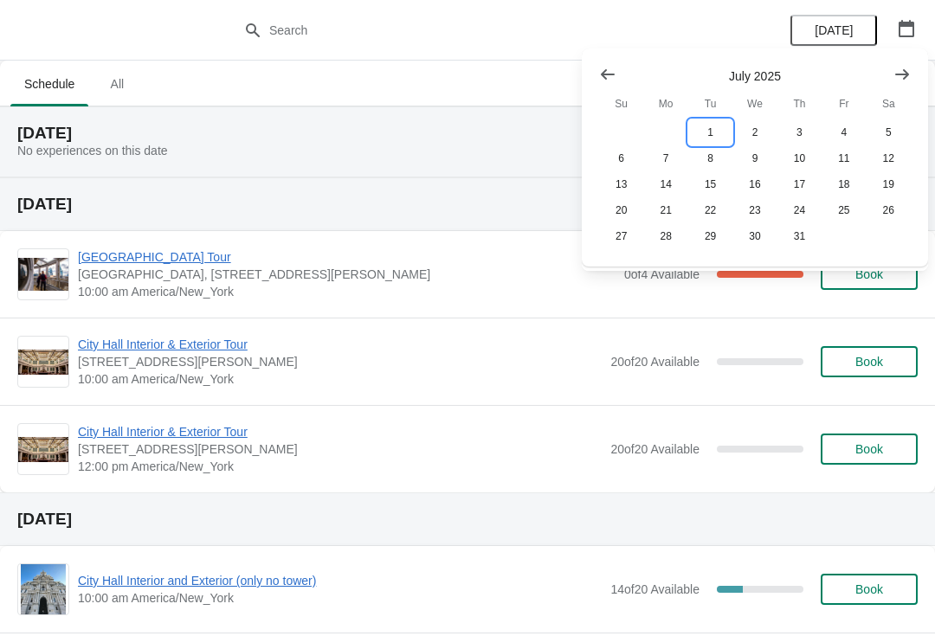
click at [706, 131] on button "1" at bounding box center [710, 132] width 44 height 26
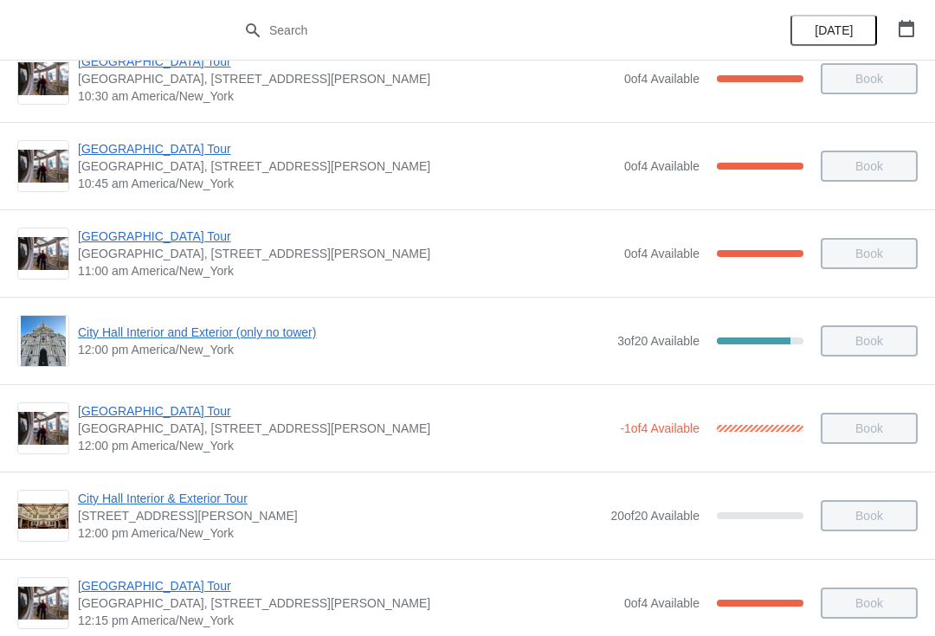
scroll to position [479, 0]
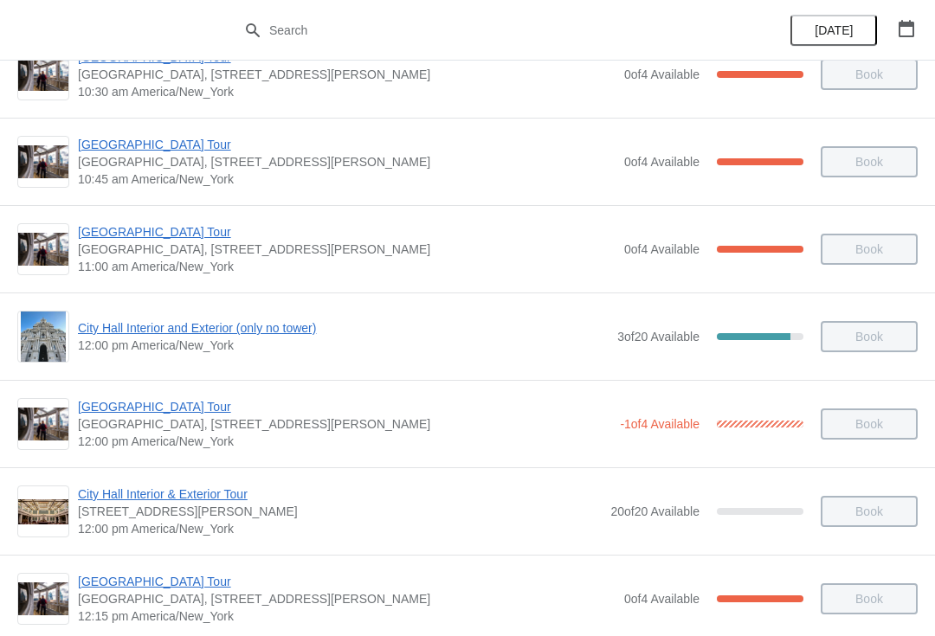
click at [158, 320] on span "City Hall Interior and Exterior (only no tower)" at bounding box center [343, 327] width 531 height 17
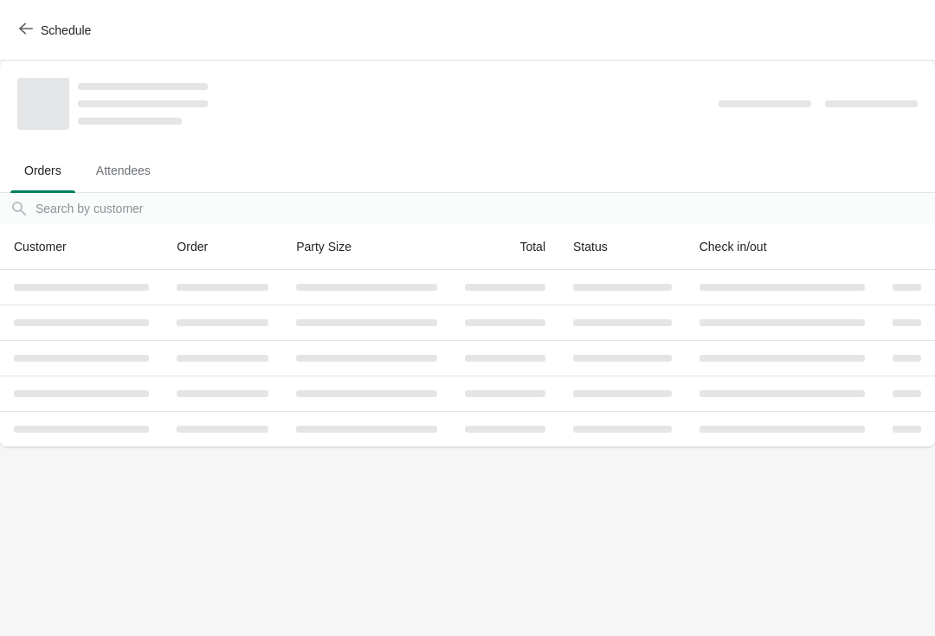
scroll to position [0, 0]
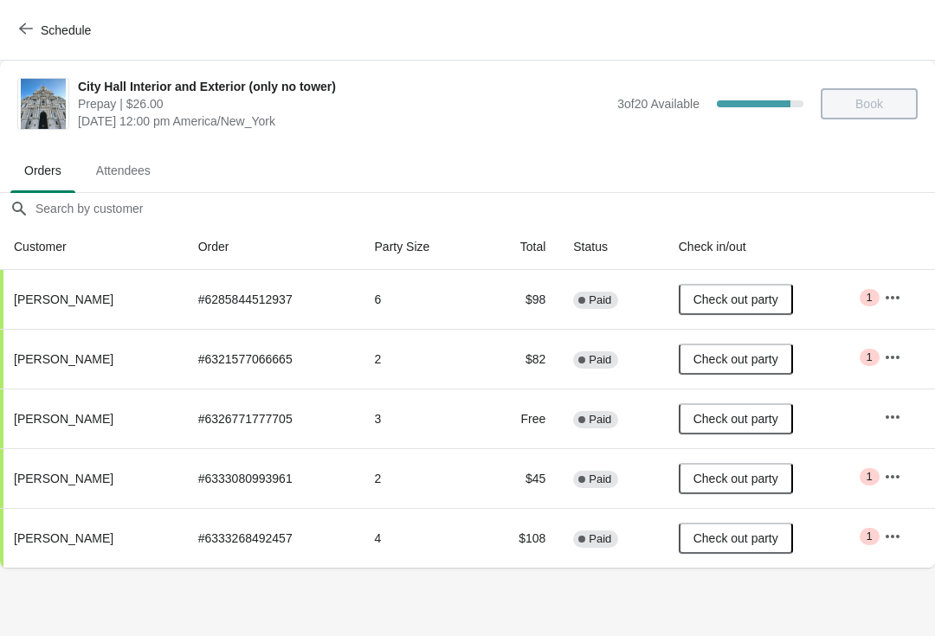
click at [11, 40] on button "Schedule" at bounding box center [57, 30] width 96 height 31
